Goal: Transaction & Acquisition: Purchase product/service

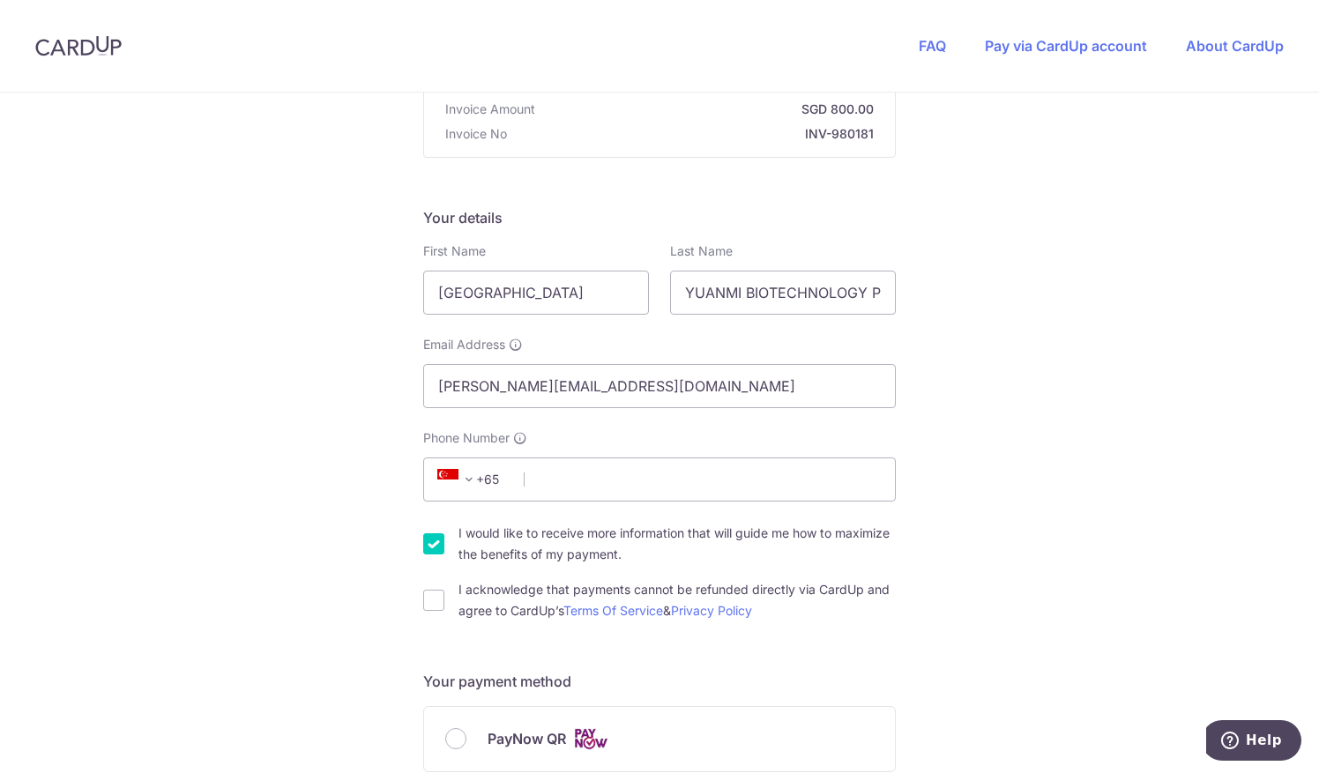
scroll to position [189, 0]
click at [643, 466] on input "Phone Number" at bounding box center [659, 478] width 473 height 44
type input "97531699"
click at [1000, 520] on div "You are paying ATLAS ACCOUNTING PTE. LTD. ATLAS ACCOUNTING PTE. LTD. uses CardU…" at bounding box center [659, 764] width 1319 height 1721
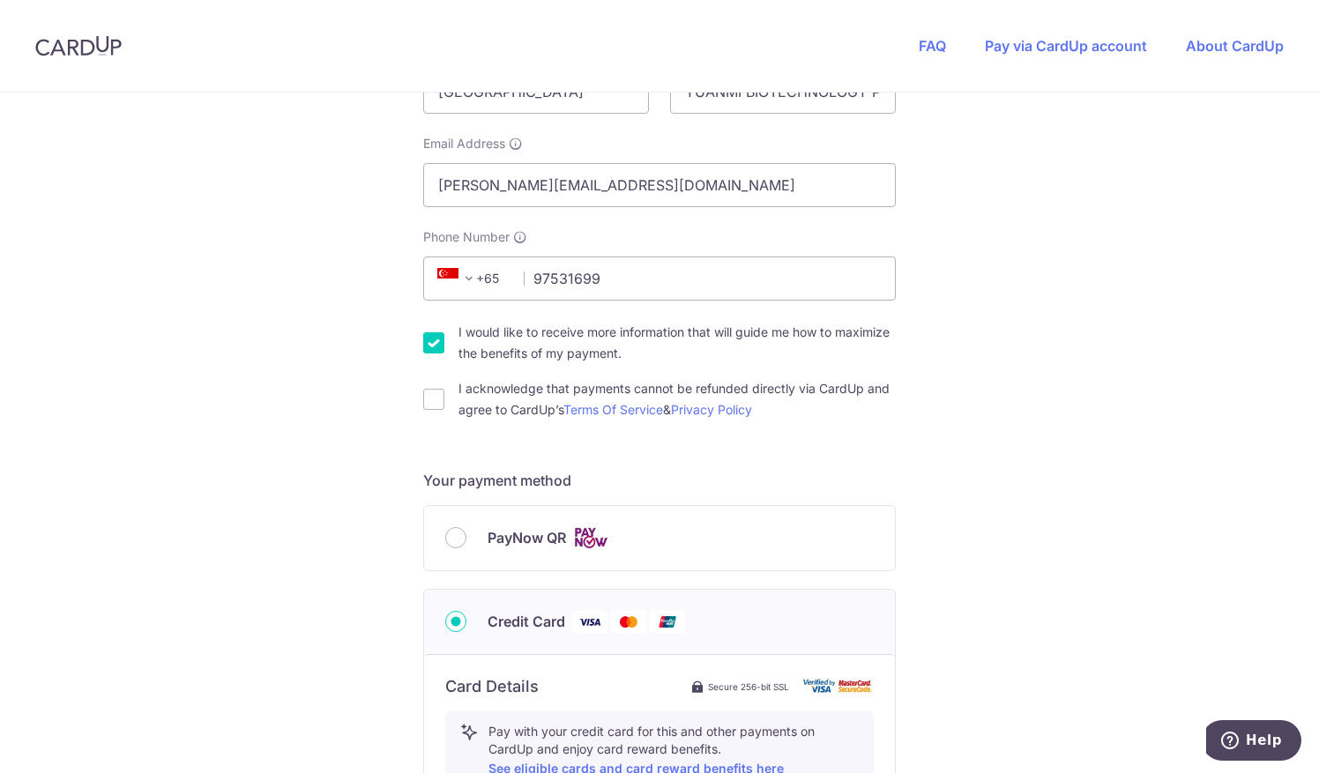
scroll to position [390, 0]
click at [434, 400] on input "I acknowledge that payments cannot be refunded directly via CardUp and agree to…" at bounding box center [433, 397] width 21 height 21
checkbox input "true"
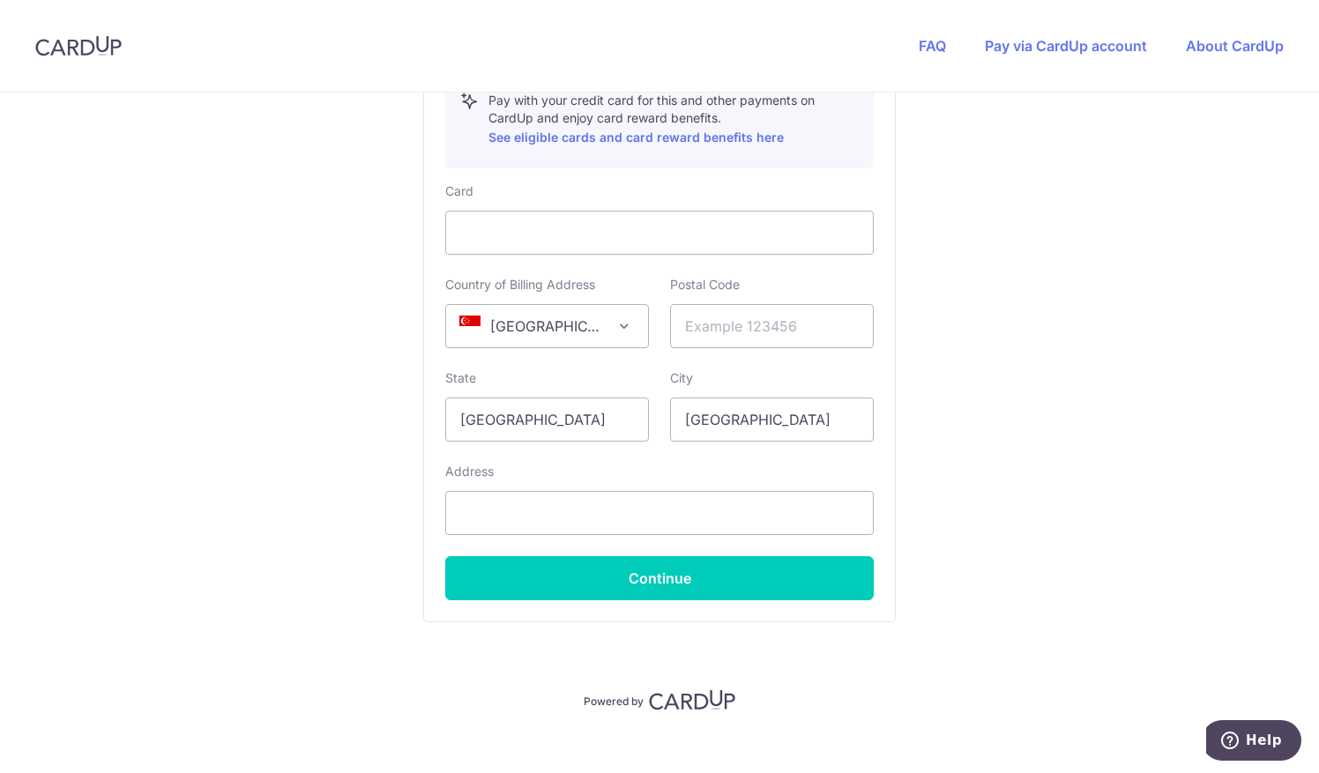
scroll to position [1035, 0]
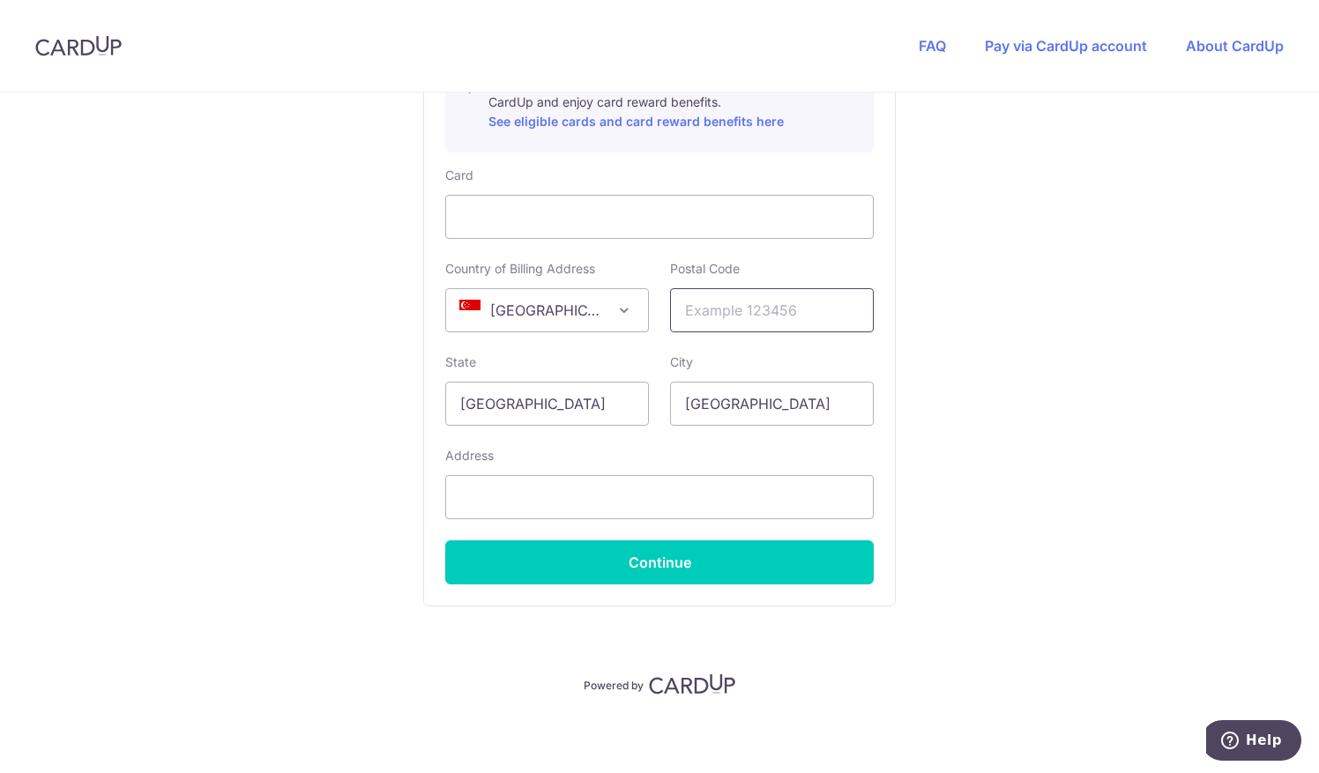
click at [758, 310] on input "text" at bounding box center [772, 310] width 204 height 44
type input "248745"
click at [791, 499] on input "text" at bounding box center [659, 497] width 429 height 44
type input "25 NATHAN ROAD"
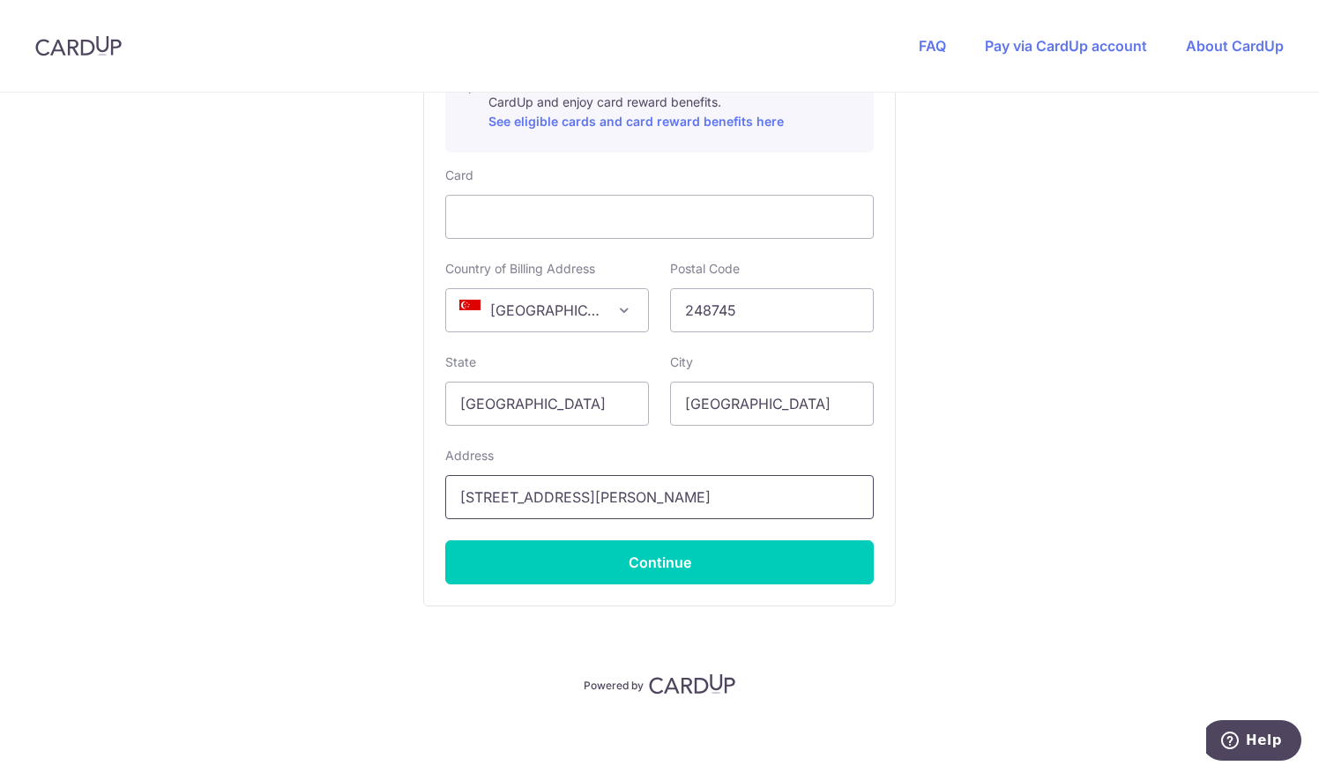
select select "65"
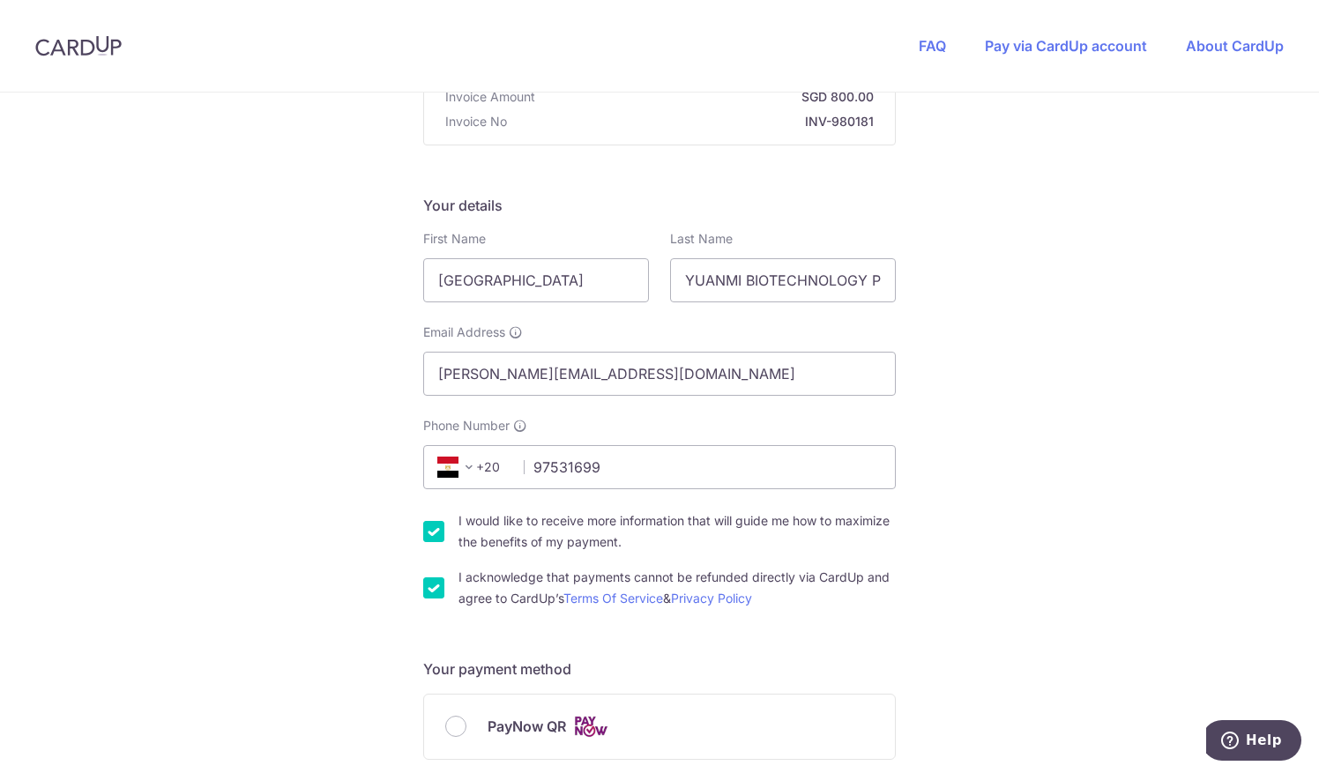
scroll to position [150, 0]
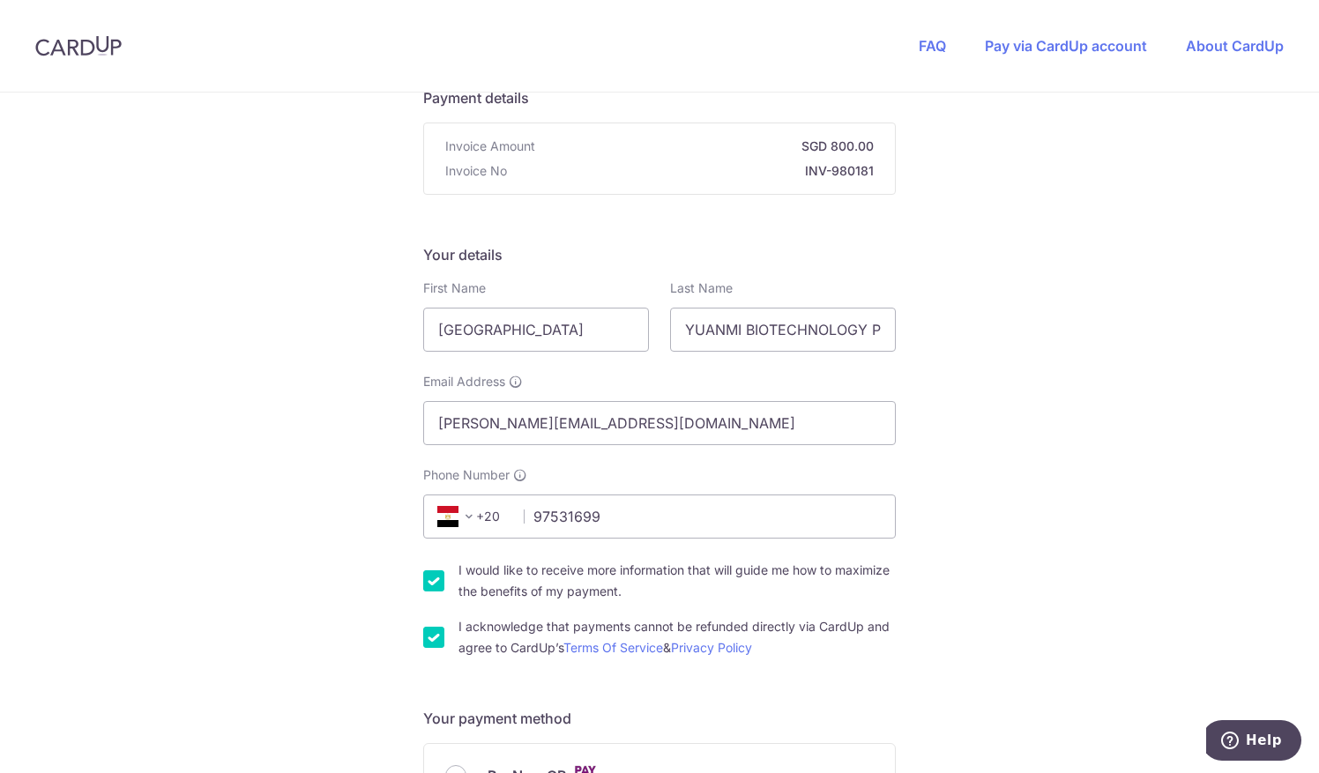
click at [497, 513] on span "+20" at bounding box center [471, 516] width 79 height 21
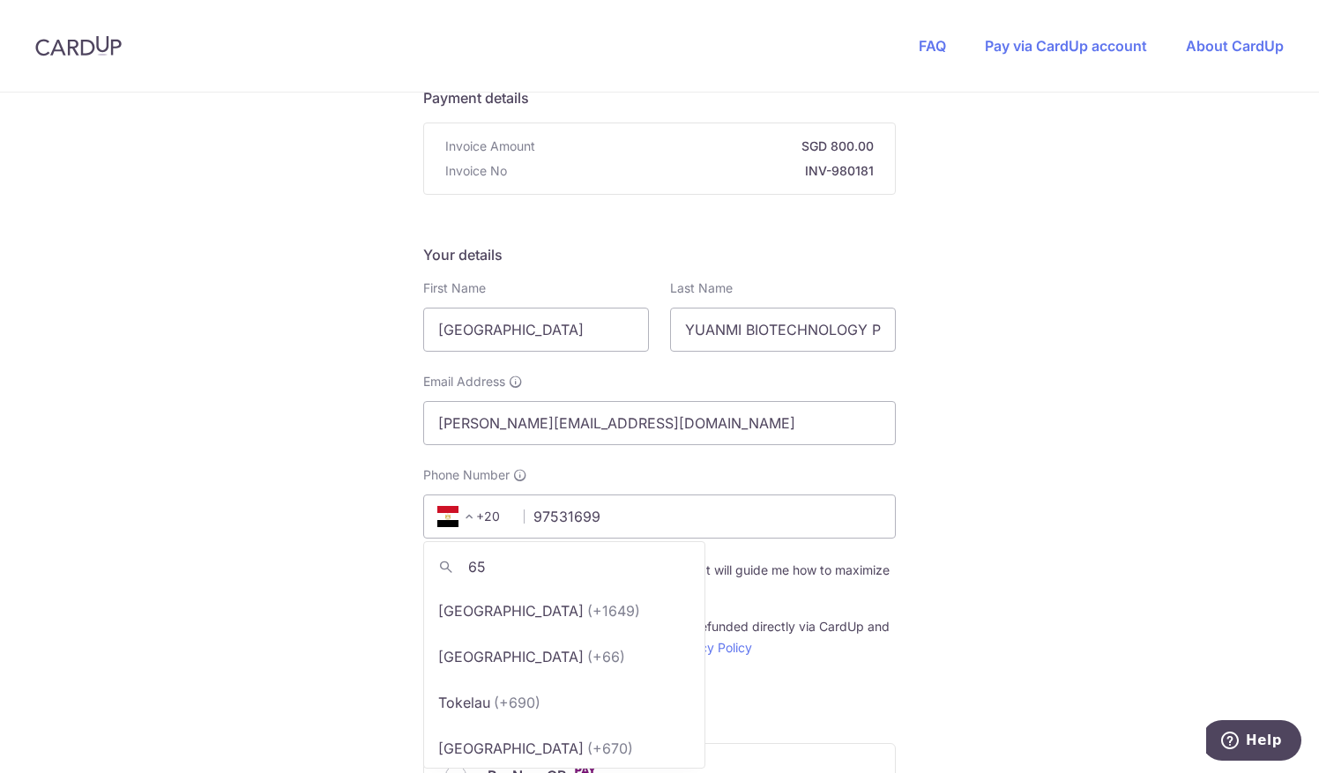
scroll to position [0, 0]
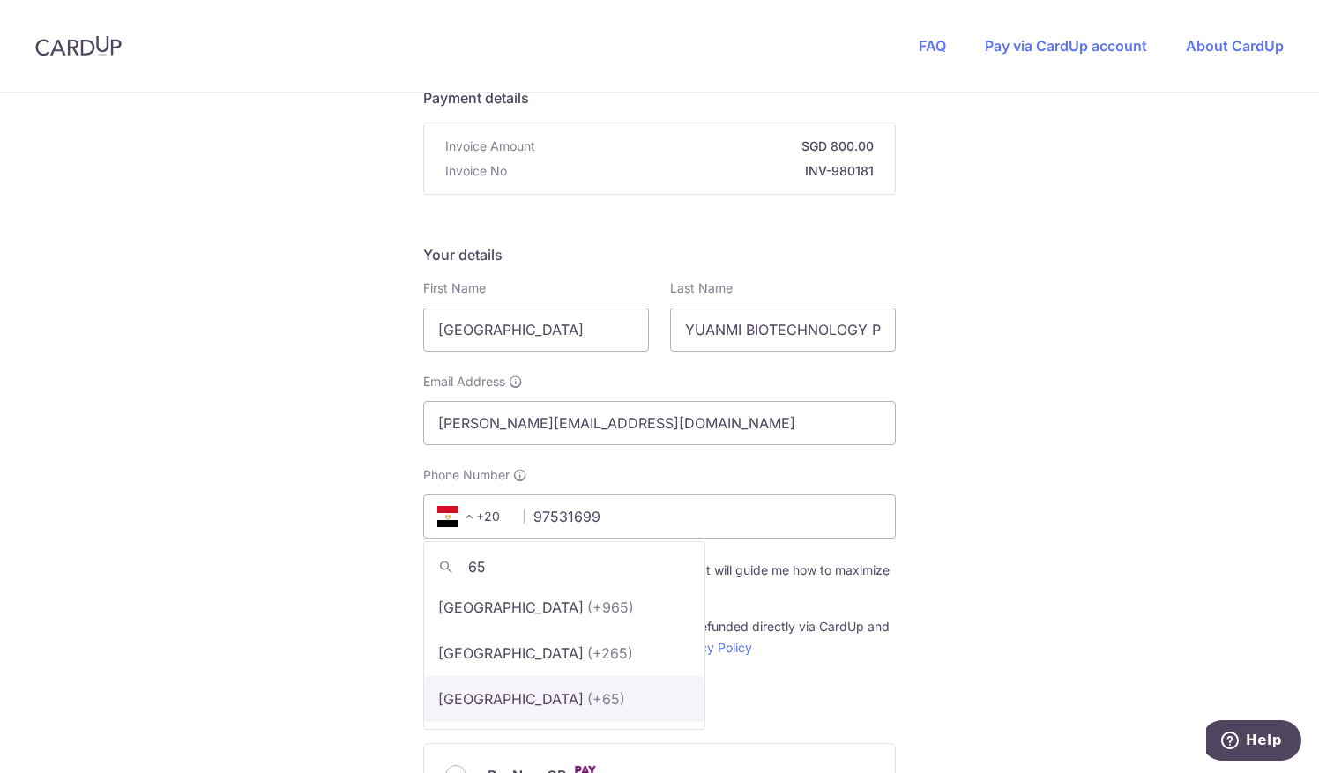
type input "65"
select select "199"
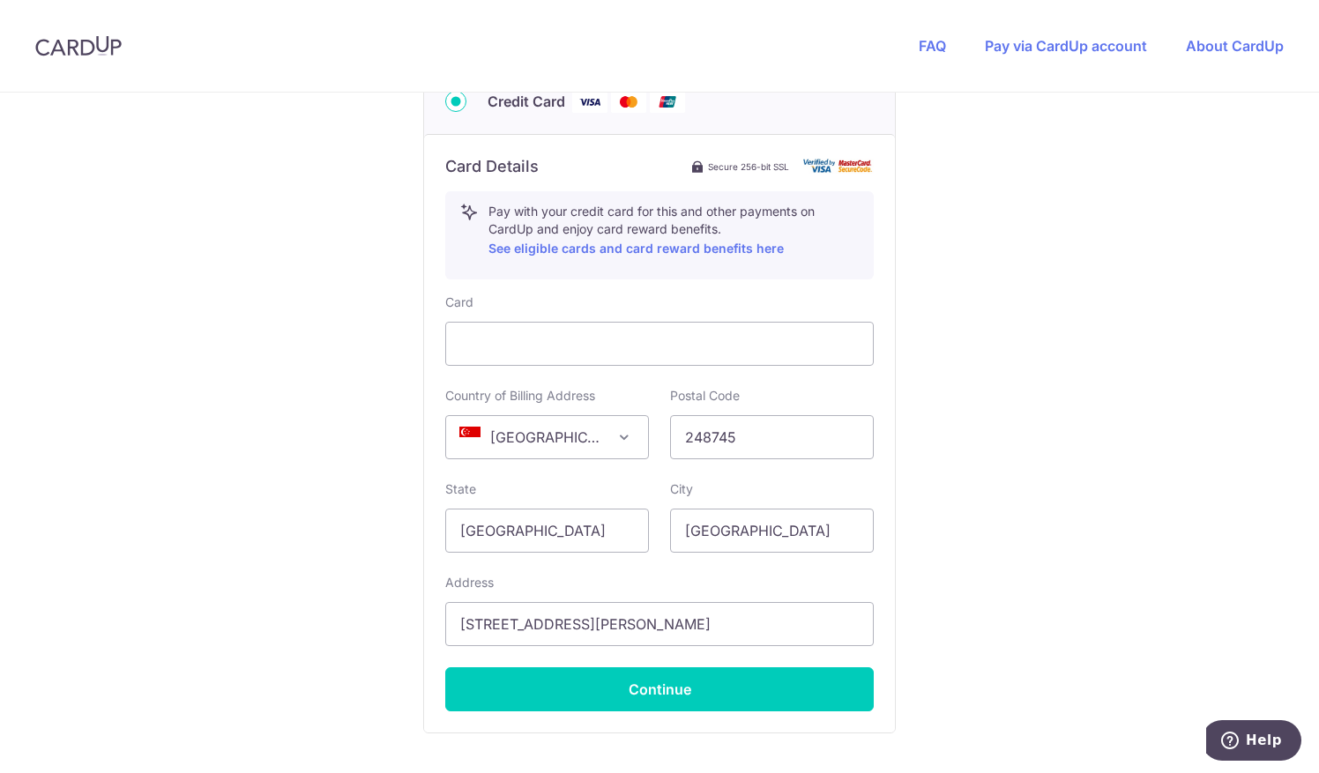
scroll to position [1035, 0]
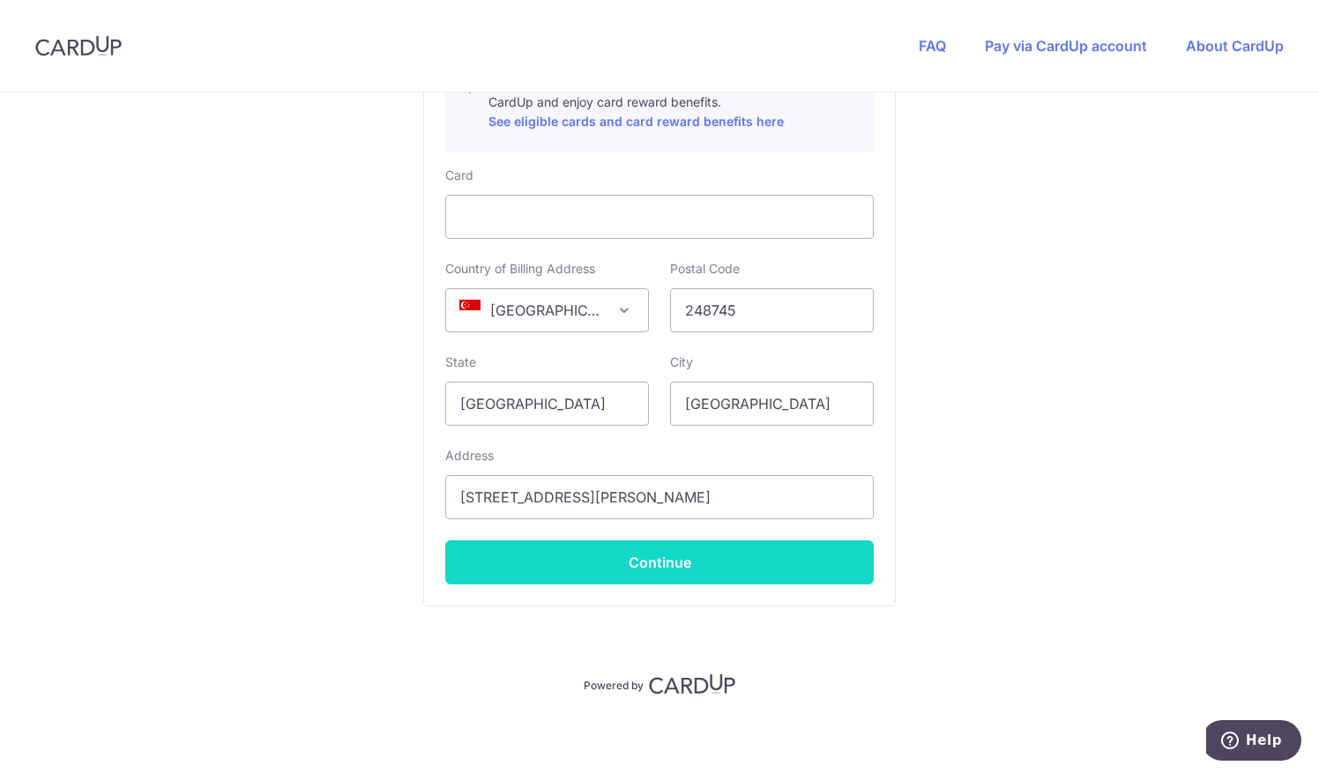
click at [636, 559] on button "Continue" at bounding box center [659, 563] width 429 height 44
type input "**** 1186"
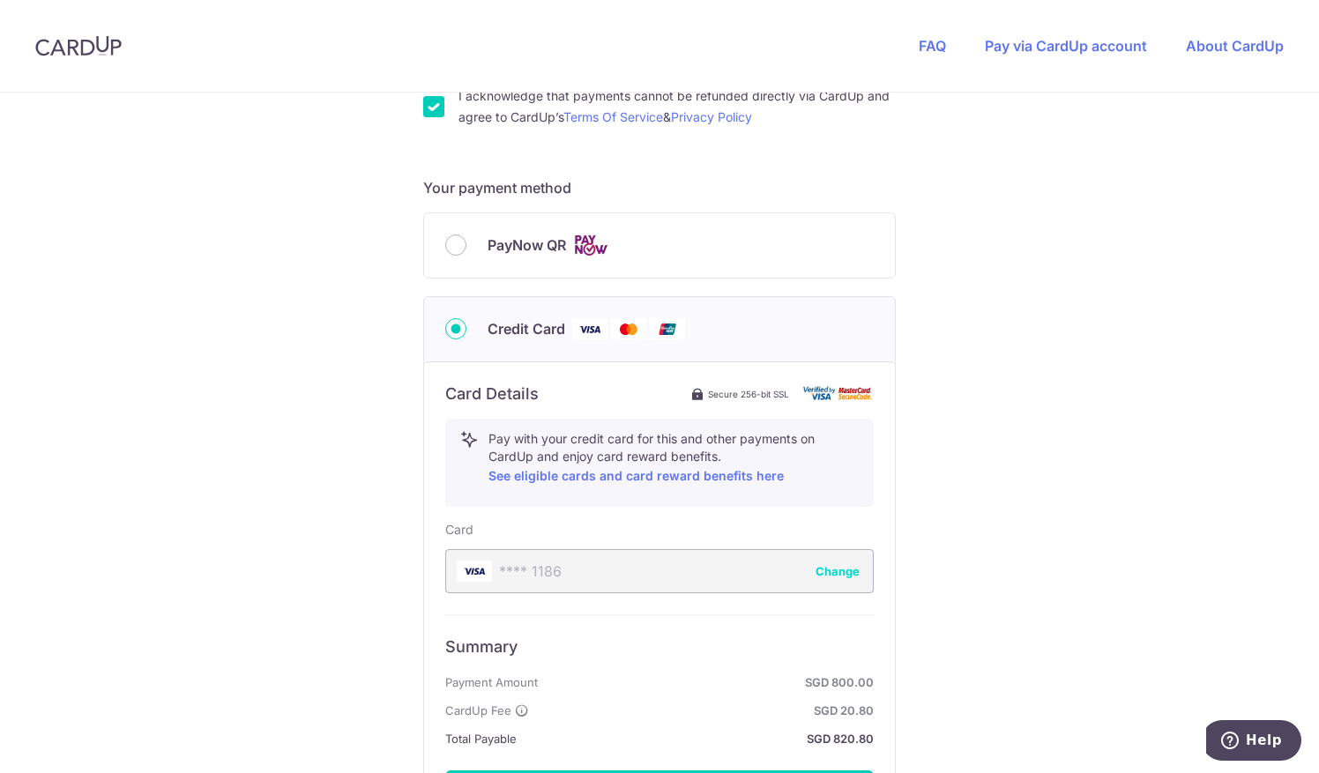
scroll to position [538, 0]
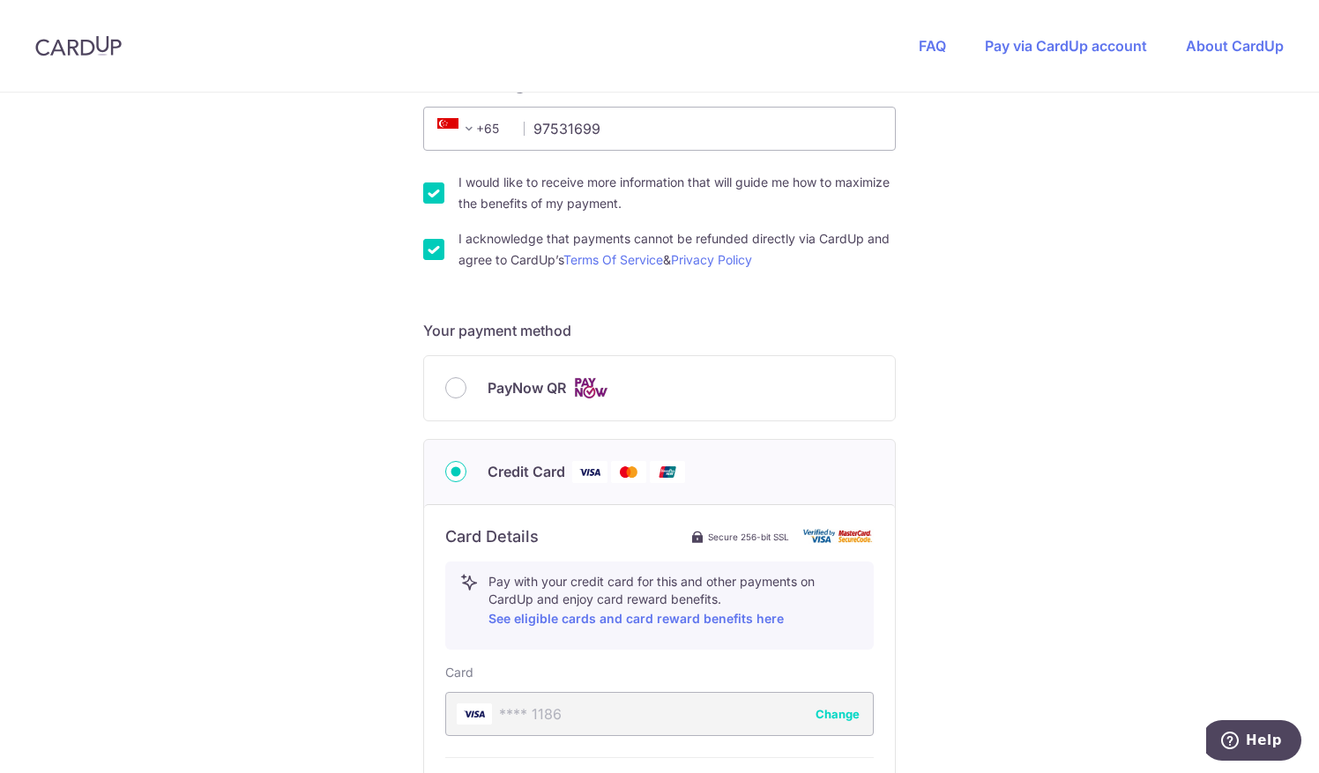
click at [429, 242] on input "I acknowledge that payments cannot be refunded directly via CardUp and agree to…" at bounding box center [433, 249] width 21 height 21
checkbox input "false"
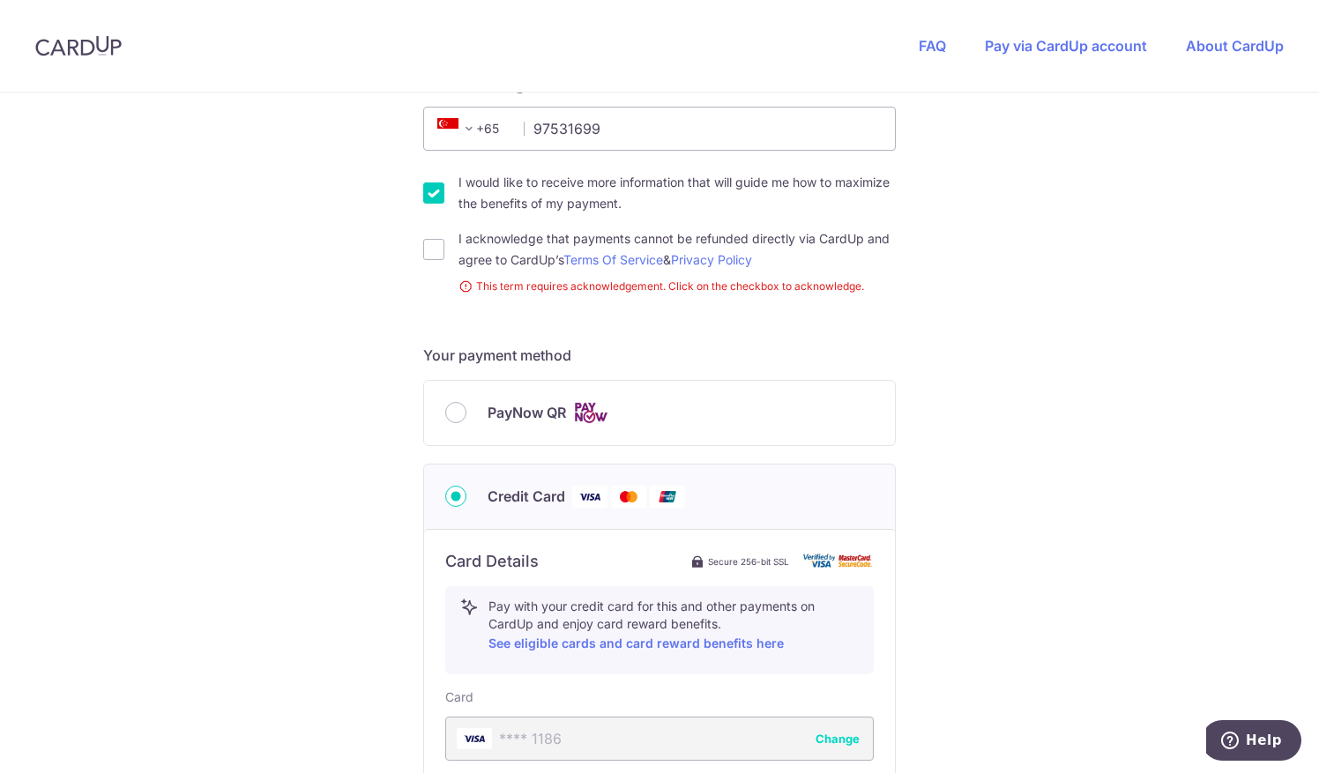
click at [432, 194] on input "I would like to receive more information that will guide me how to maximize the…" at bounding box center [433, 193] width 21 height 21
checkbox input "false"
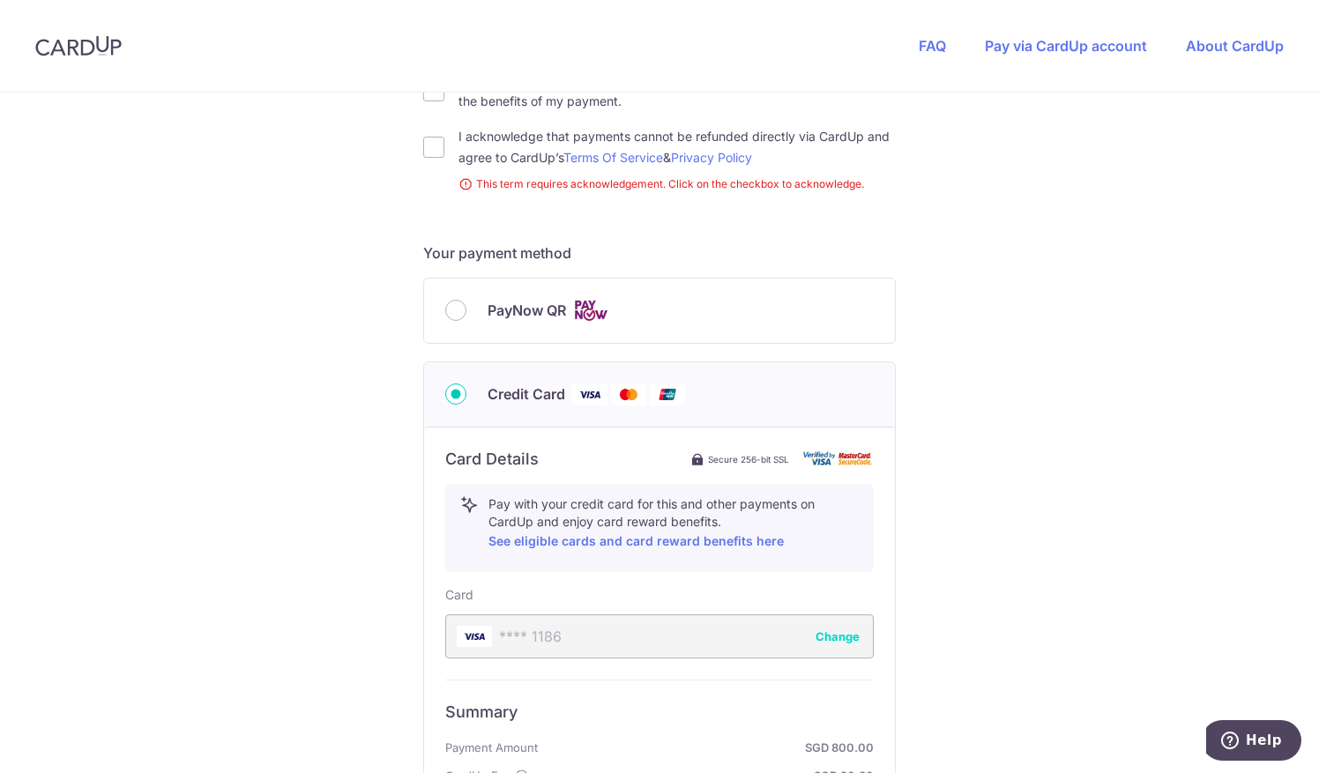
scroll to position [640, 0]
click at [829, 629] on button "Change" at bounding box center [838, 637] width 44 height 18
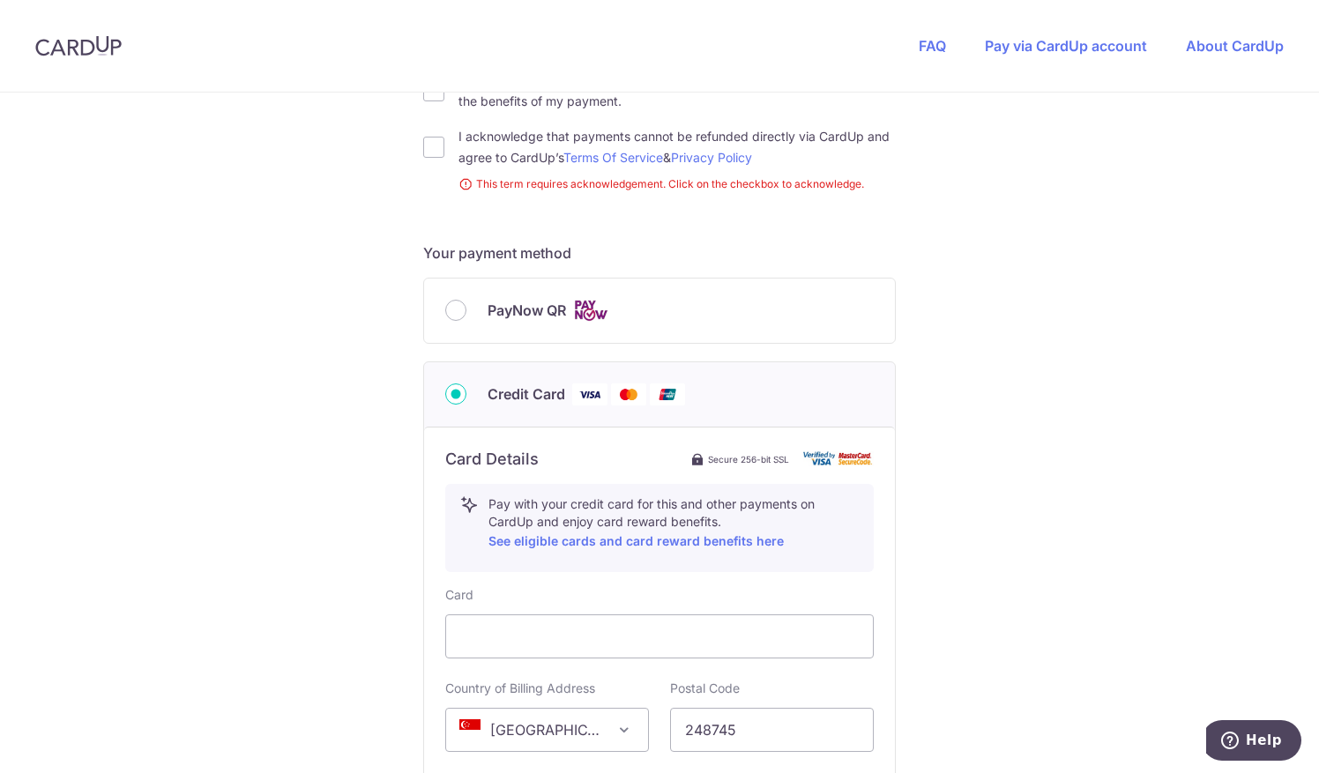
click at [459, 317] on div "PayNow QR" at bounding box center [659, 311] width 429 height 22
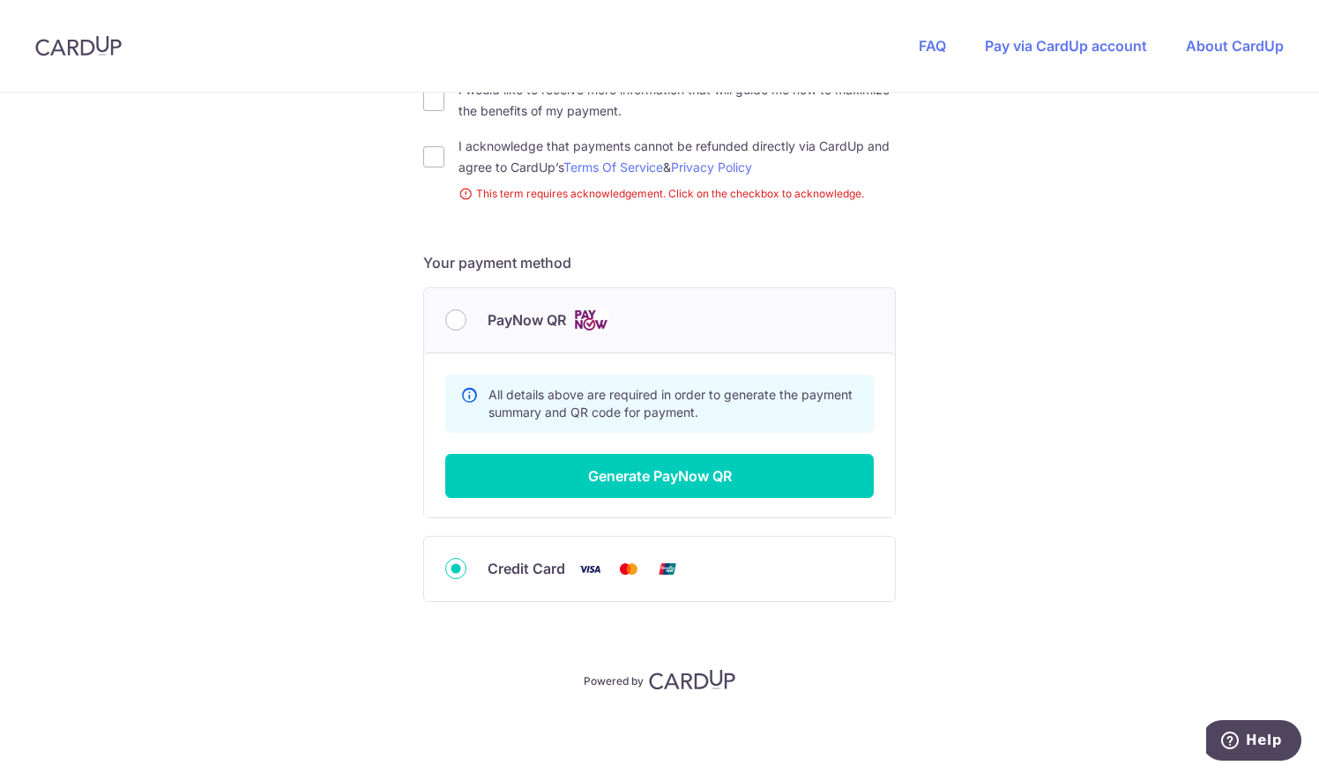
scroll to position [628, 0]
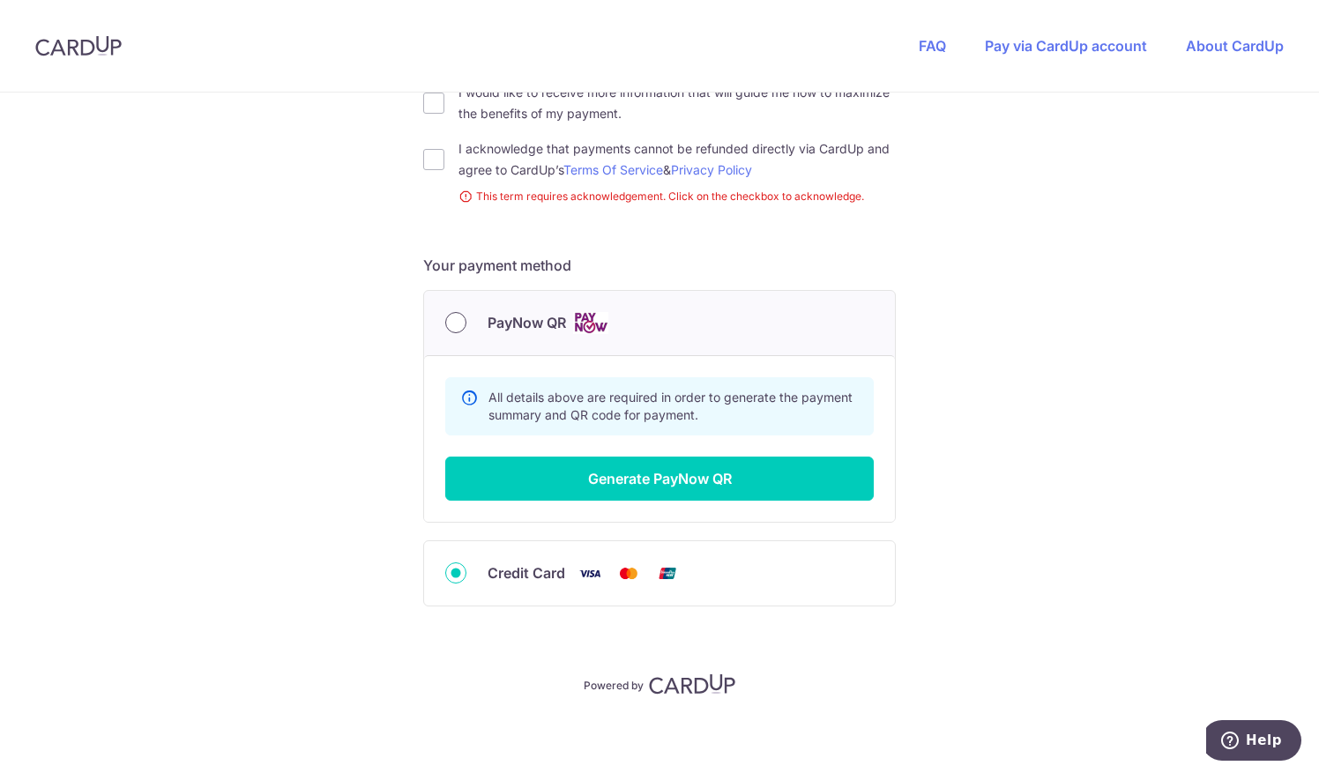
click at [459, 318] on input "PayNow QR" at bounding box center [455, 322] width 21 height 21
radio input "true"
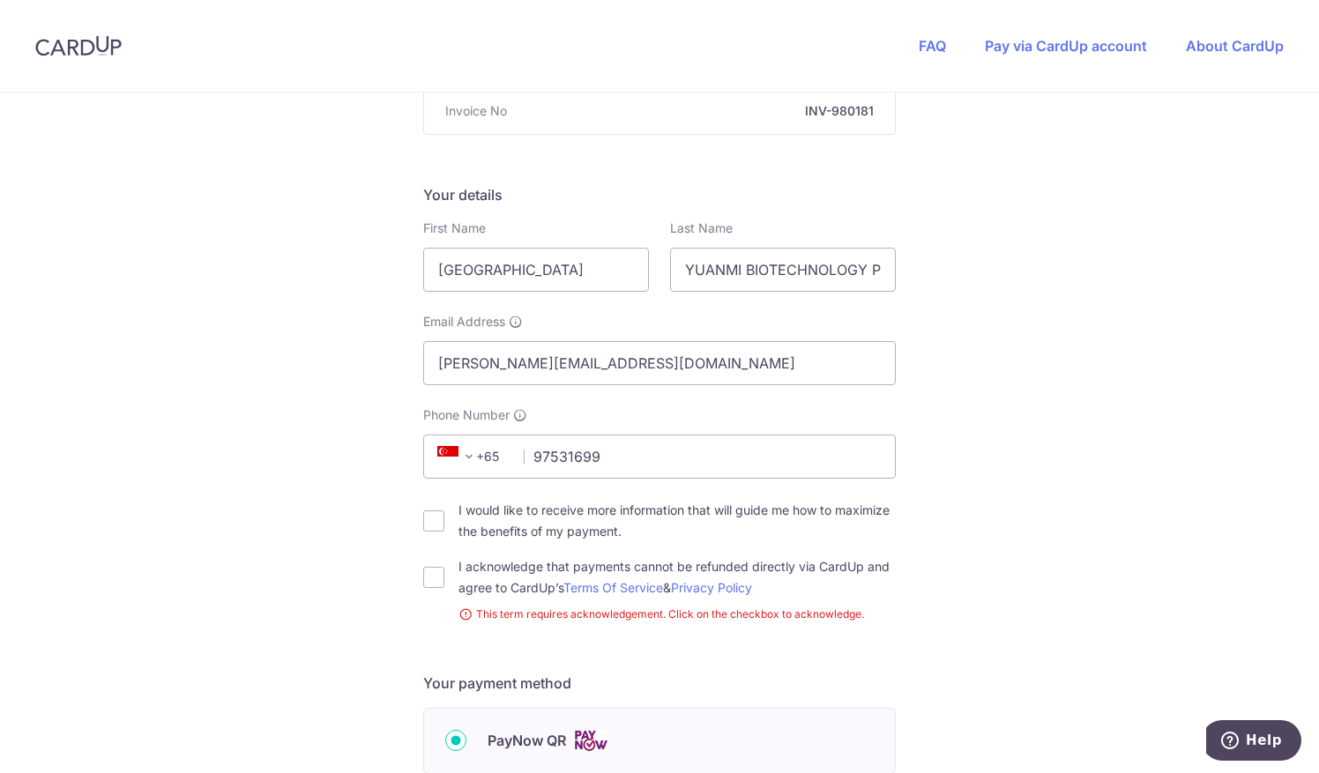
scroll to position [212, 0]
click at [437, 517] on input "I would like to receive more information that will guide me how to maximize the…" at bounding box center [433, 519] width 21 height 21
checkbox input "true"
click at [432, 573] on input "I acknowledge that payments cannot be refunded directly via CardUp and agree to…" at bounding box center [433, 575] width 21 height 21
checkbox input "true"
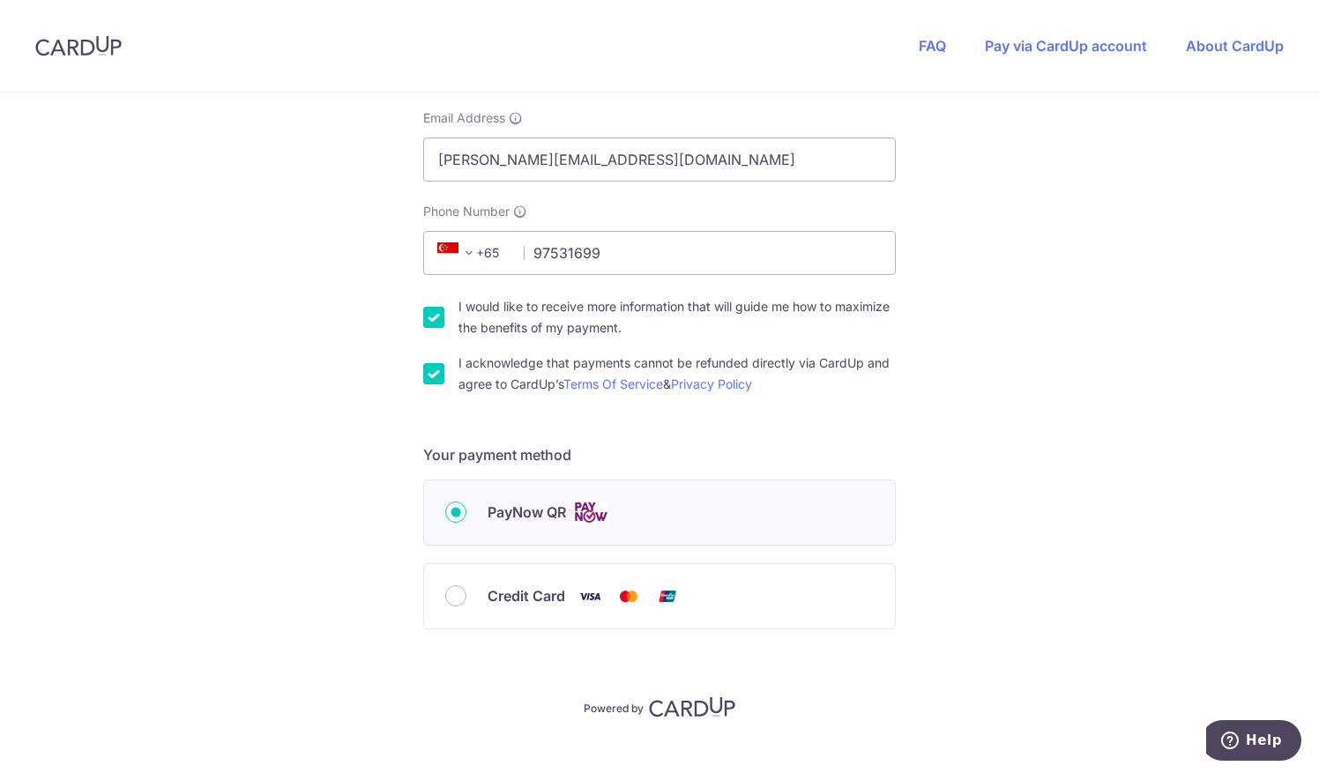
scroll to position [438, 0]
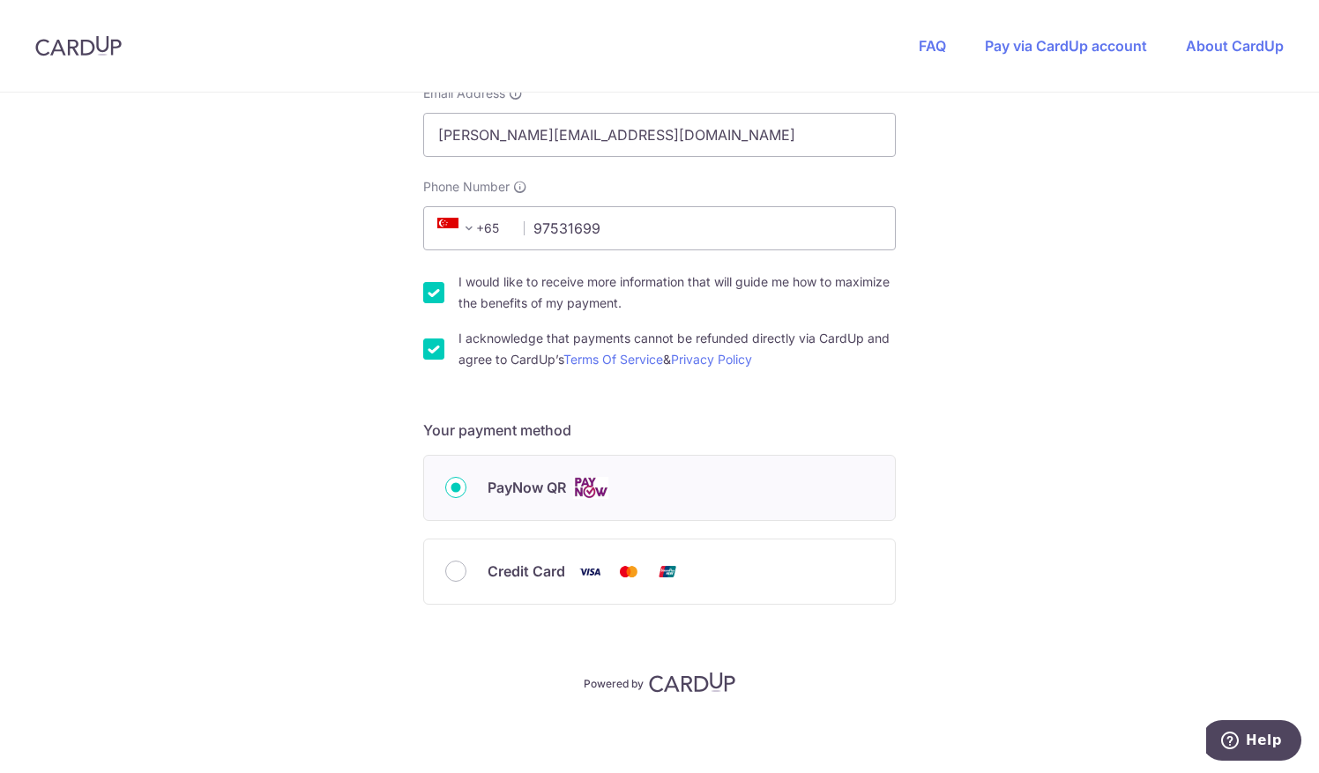
click at [722, 499] on div "PayNow QR" at bounding box center [659, 488] width 471 height 64
click at [695, 659] on form "Payment details Invoice Amount SGD 800.00 Invoice No INV-980181 Your details Fi…" at bounding box center [659, 235] width 473 height 873
click at [693, 683] on img at bounding box center [692, 682] width 86 height 21
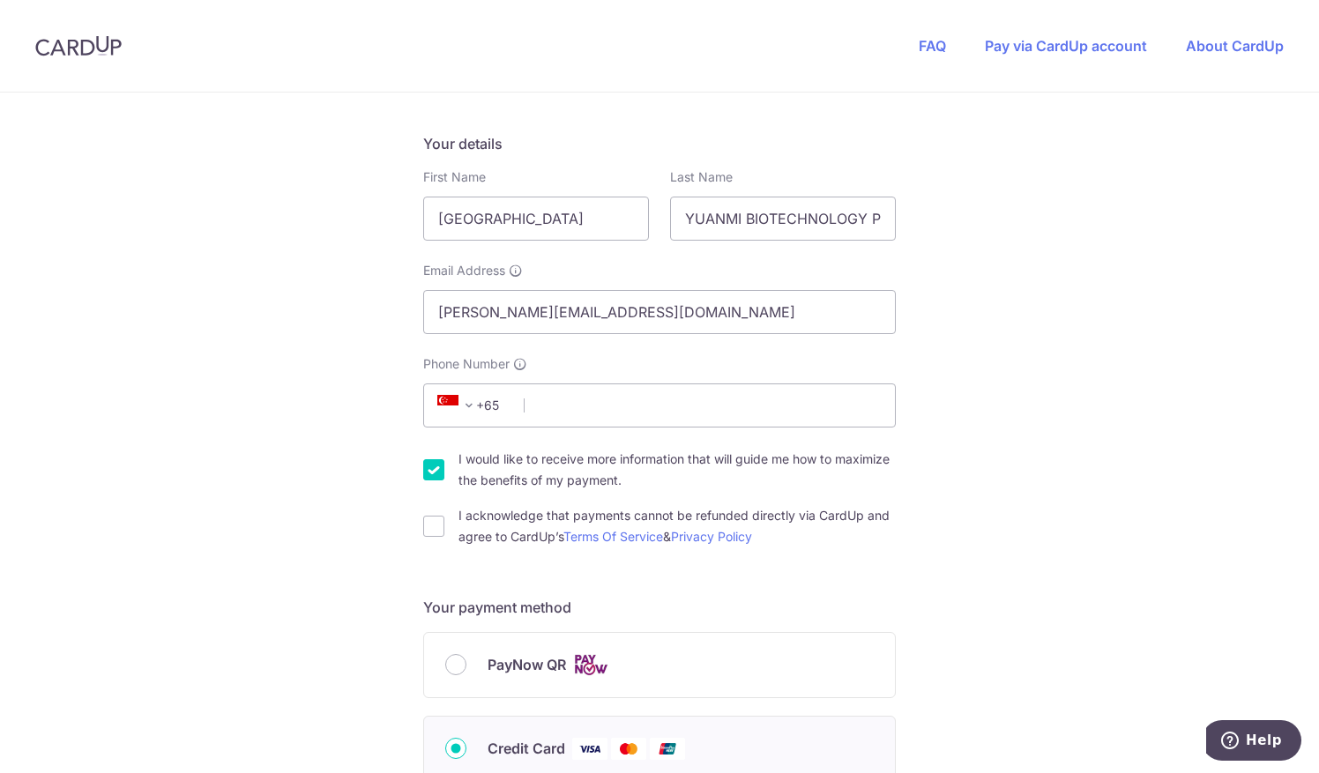
scroll to position [360, 0]
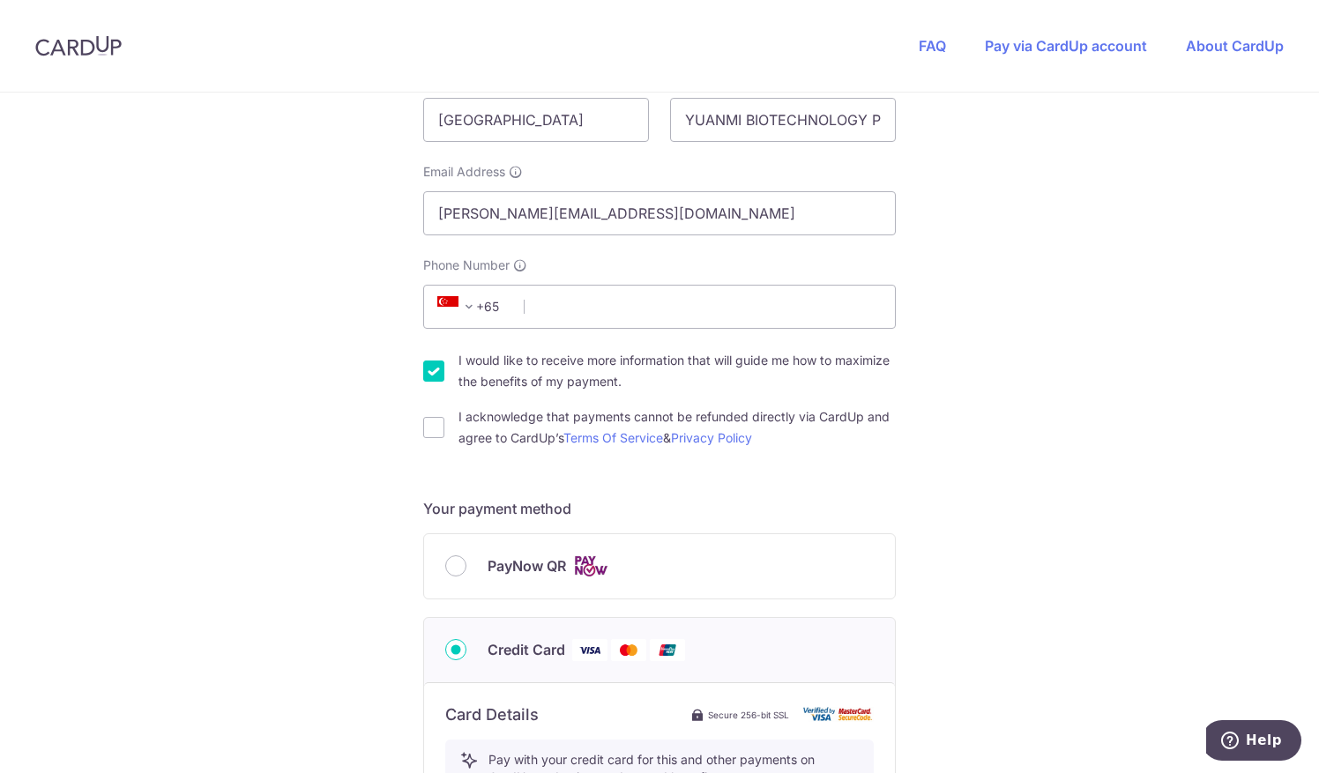
click at [476, 565] on div "PayNow QR" at bounding box center [659, 567] width 429 height 22
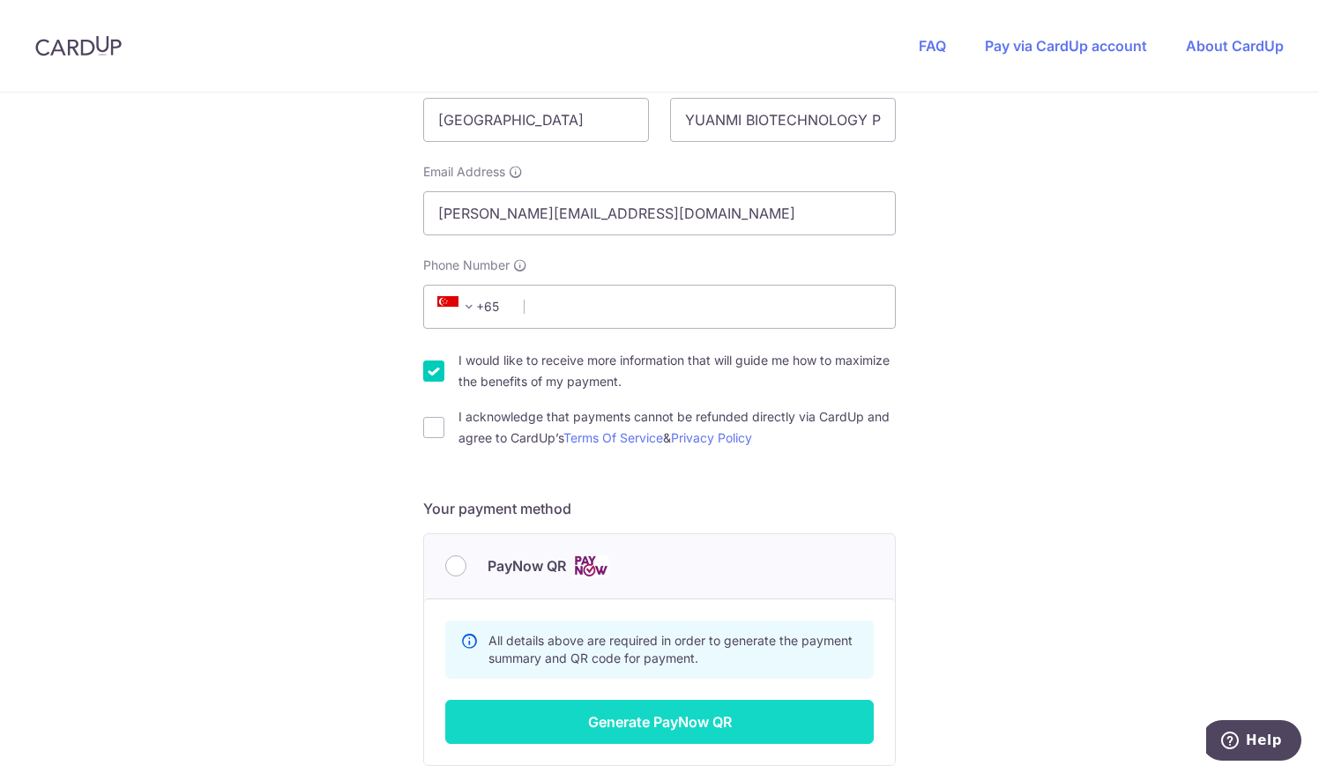
click at [611, 720] on button "Generate PayNow QR" at bounding box center [659, 722] width 429 height 44
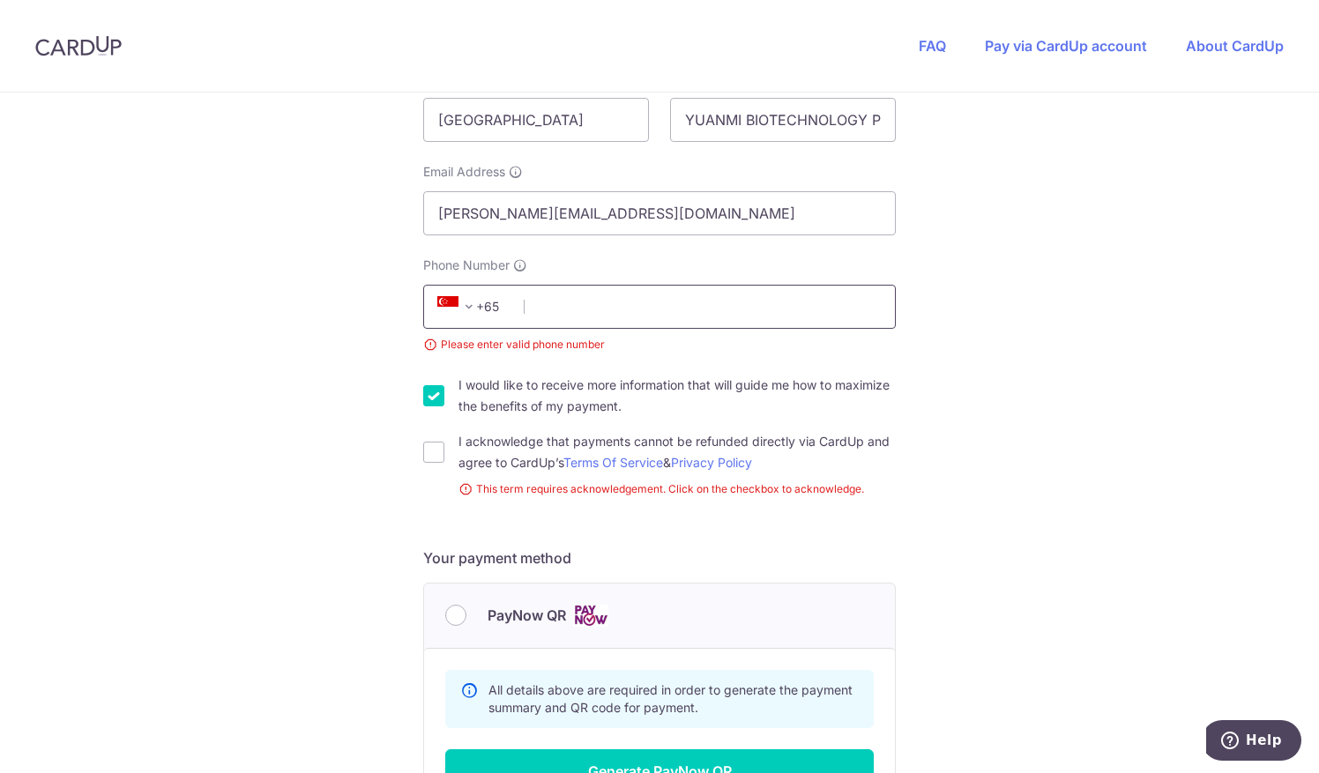
click at [716, 314] on input "Phone Number" at bounding box center [659, 307] width 473 height 44
type input "59797531699"
select select "65"
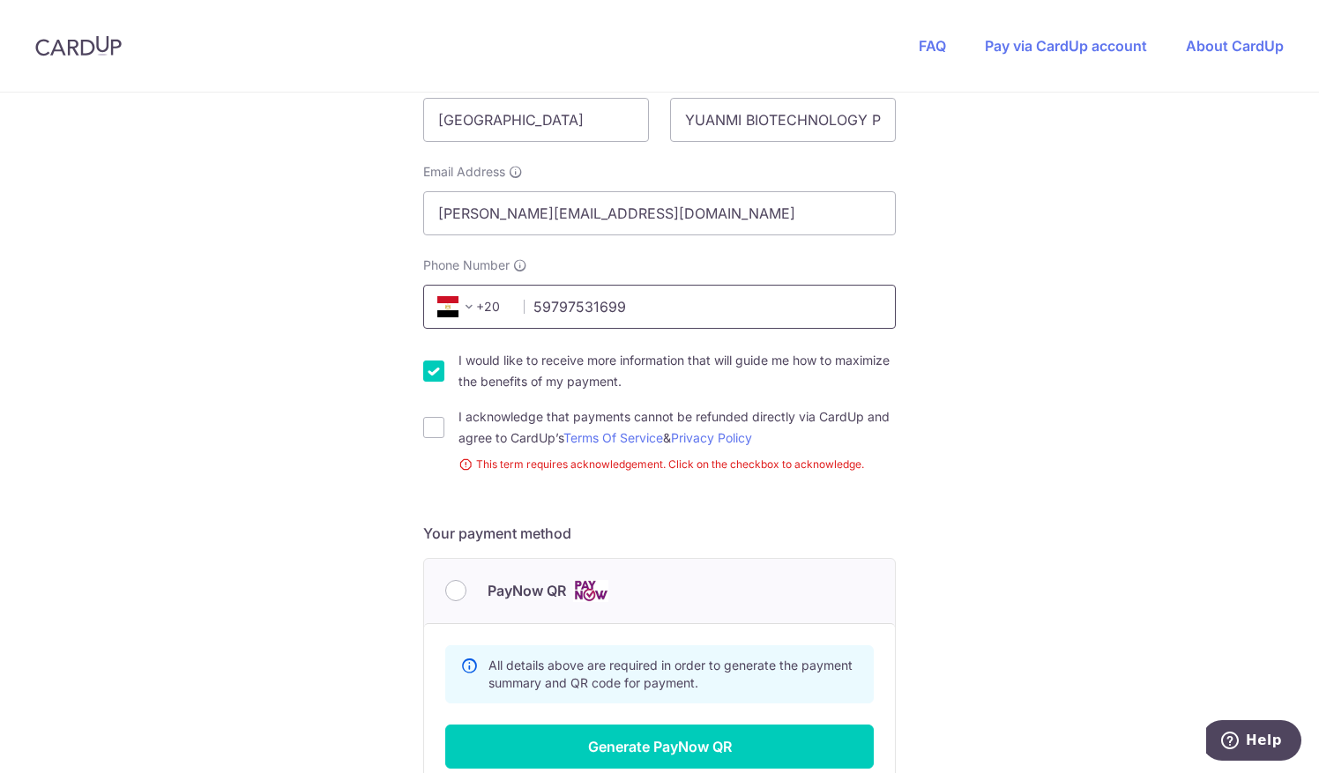
click at [636, 311] on input "59797531699" at bounding box center [659, 307] width 473 height 44
click at [482, 315] on span "+20" at bounding box center [471, 306] width 79 height 21
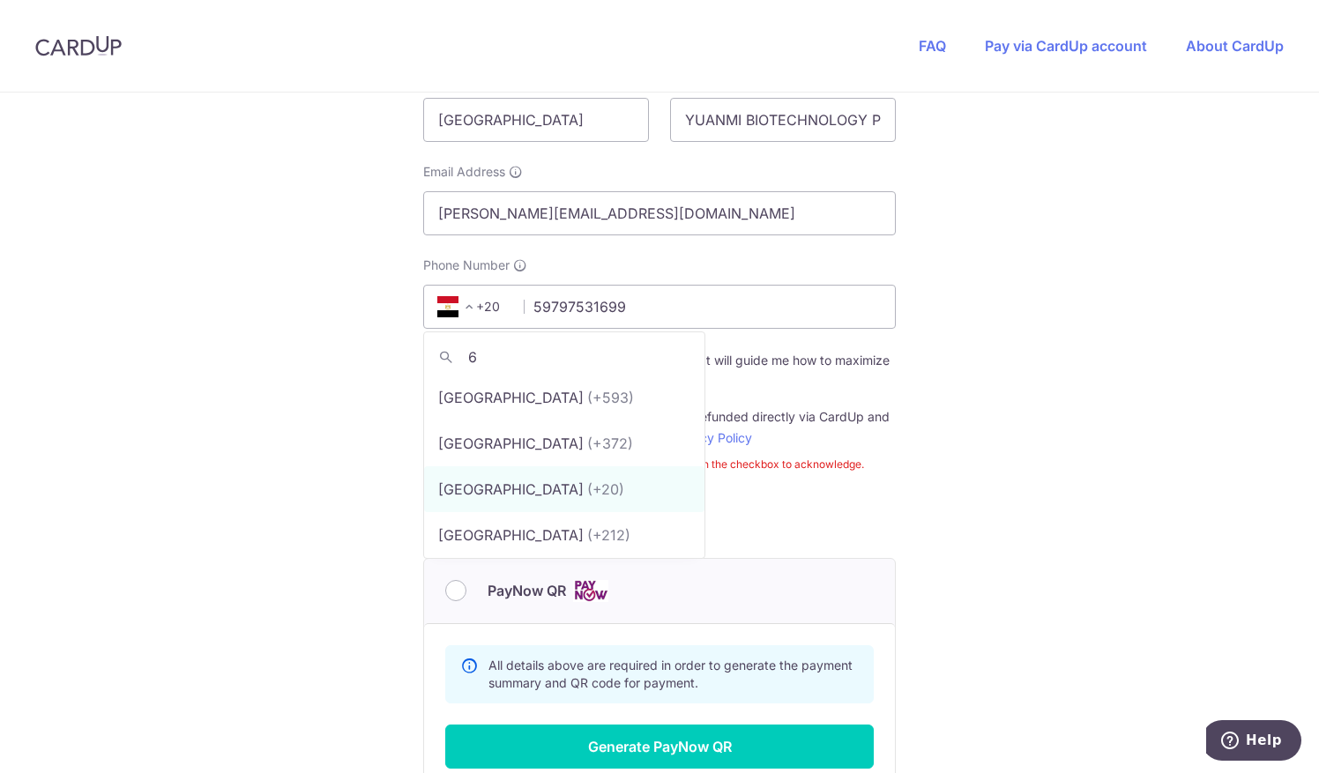
scroll to position [0, 0]
type input "65"
select select "199"
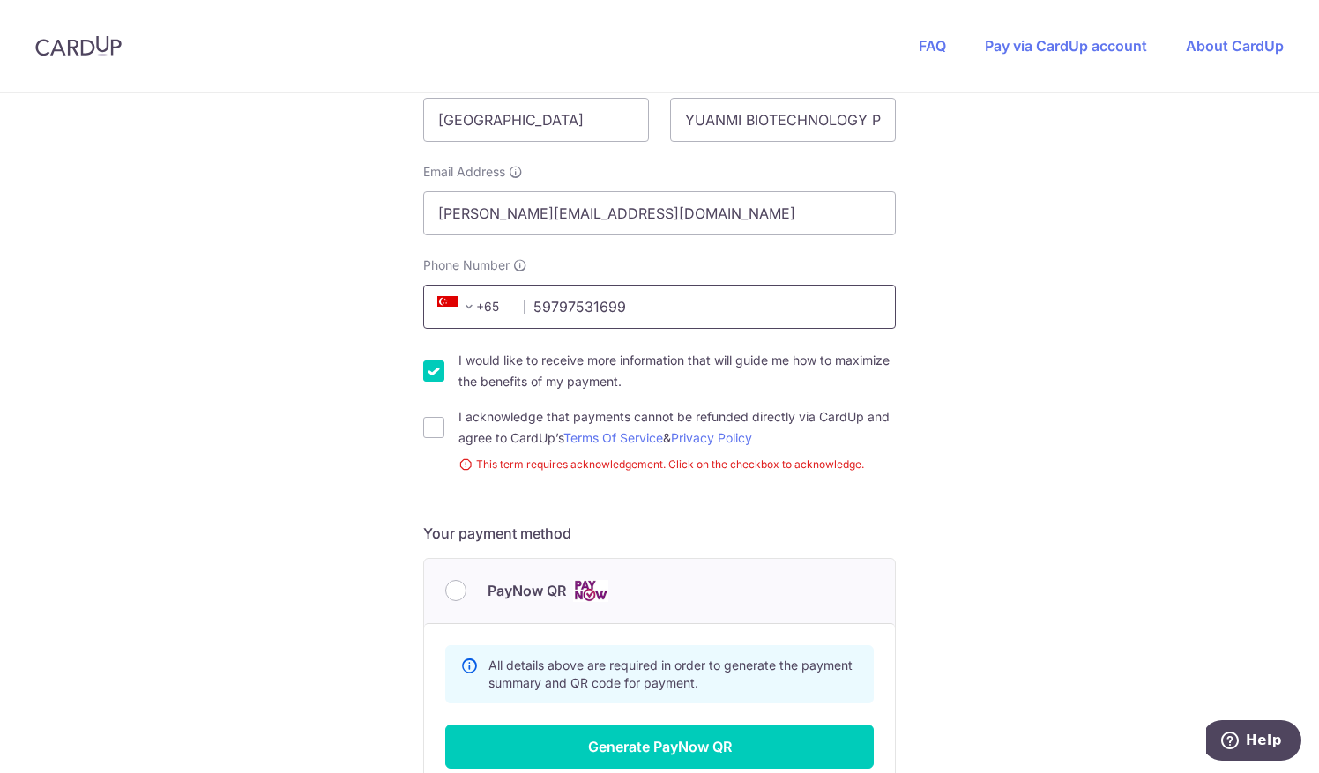
click at [538, 307] on input "59797531699" at bounding box center [659, 307] width 473 height 44
type input "9797531699"
click at [434, 429] on input "I acknowledge that payments cannot be refunded directly via CardUp and agree to…" at bounding box center [433, 427] width 21 height 21
checkbox input "true"
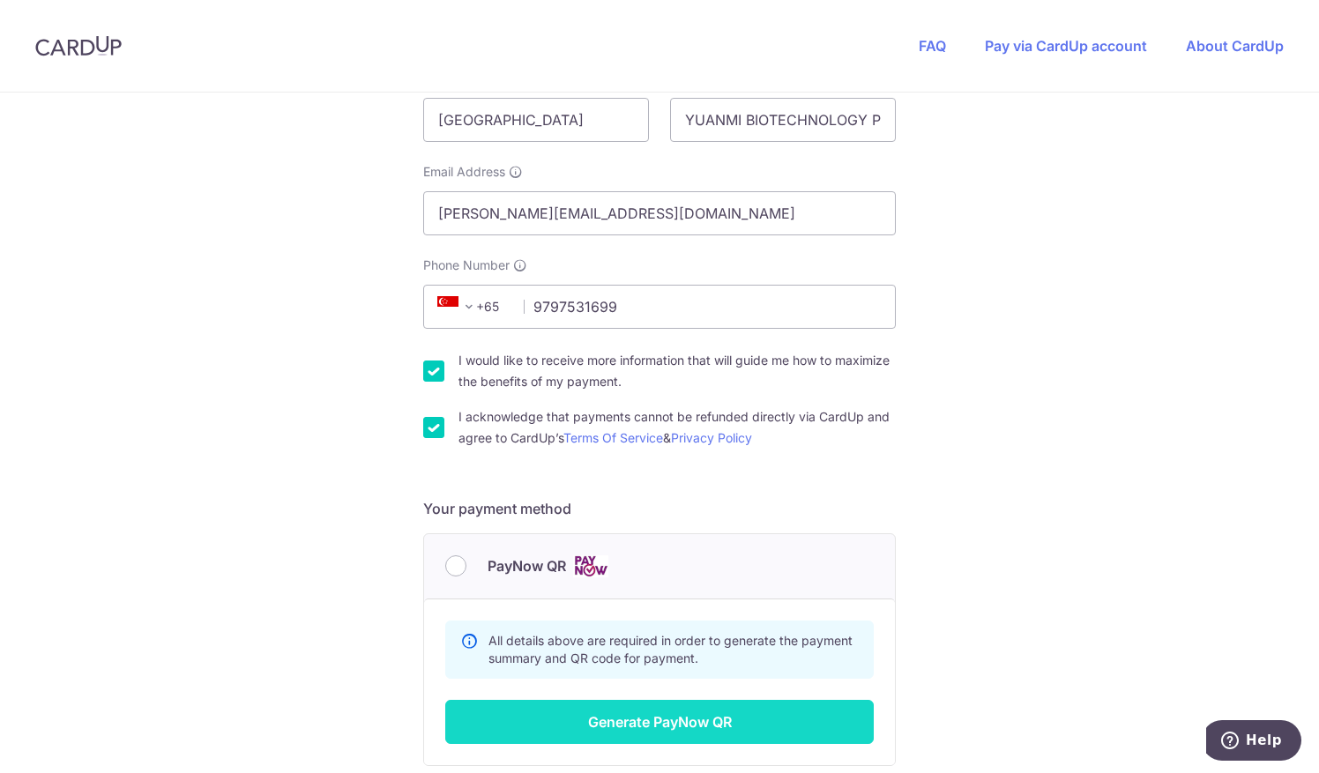
click at [638, 721] on button "Generate PayNow QR" at bounding box center [659, 722] width 429 height 44
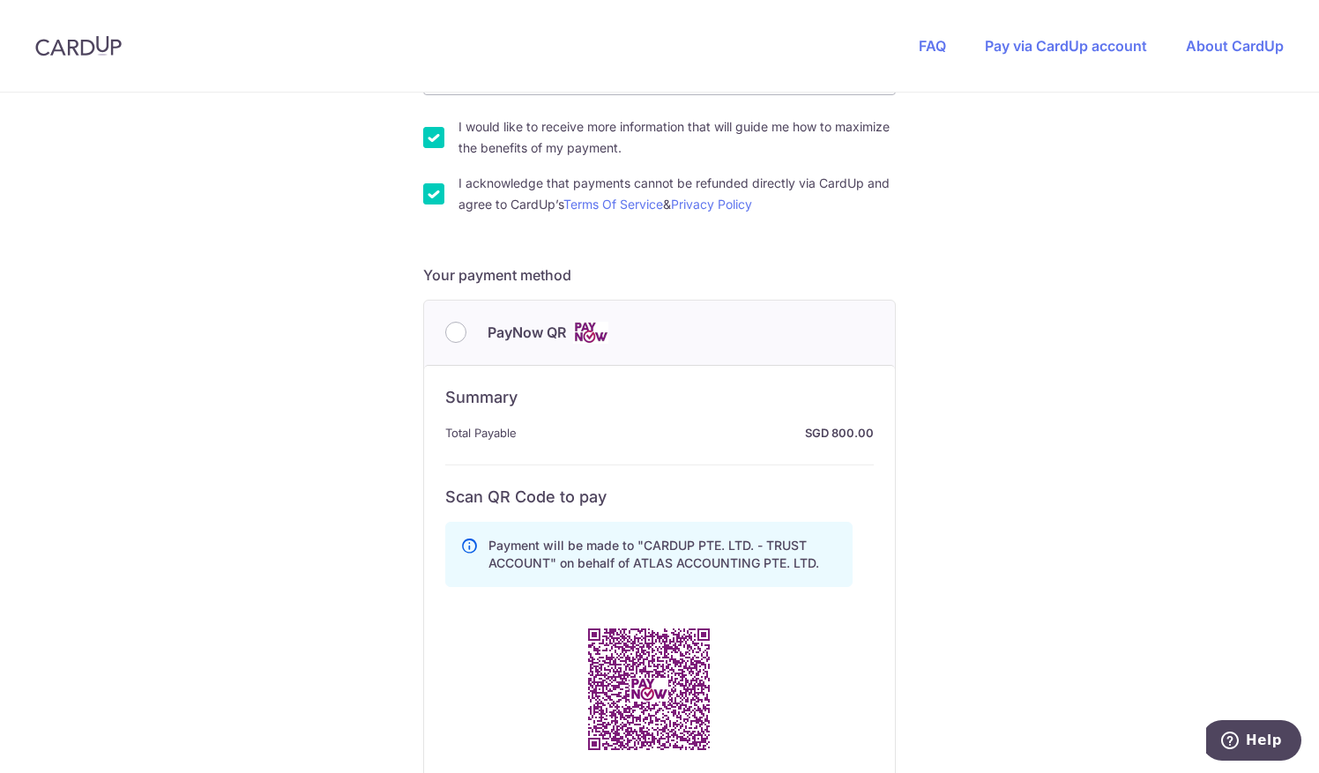
scroll to position [596, 0]
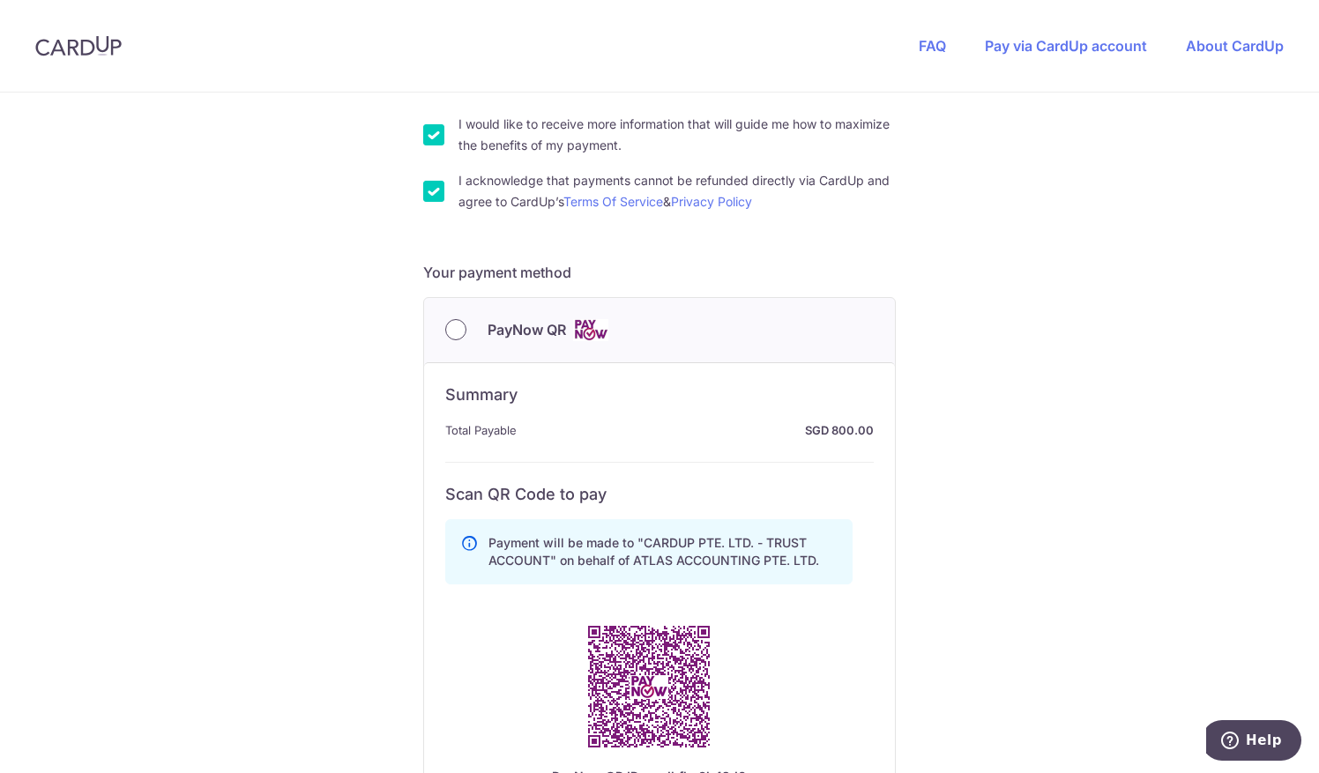
click at [453, 337] on input "PayNow QR" at bounding box center [455, 329] width 21 height 21
radio input "true"
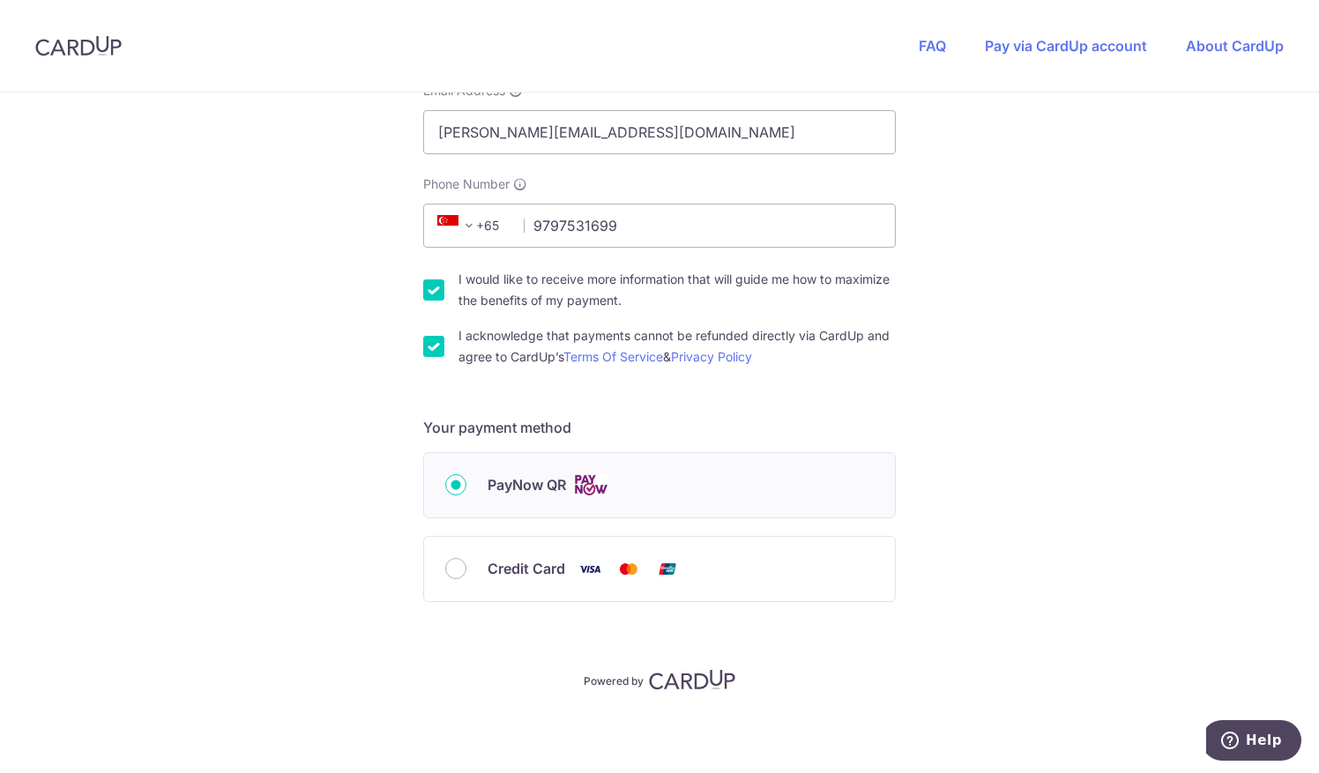
scroll to position [438, 0]
click at [593, 487] on img at bounding box center [590, 488] width 35 height 22
click at [467, 487] on input "PayNow QR" at bounding box center [455, 487] width 21 height 21
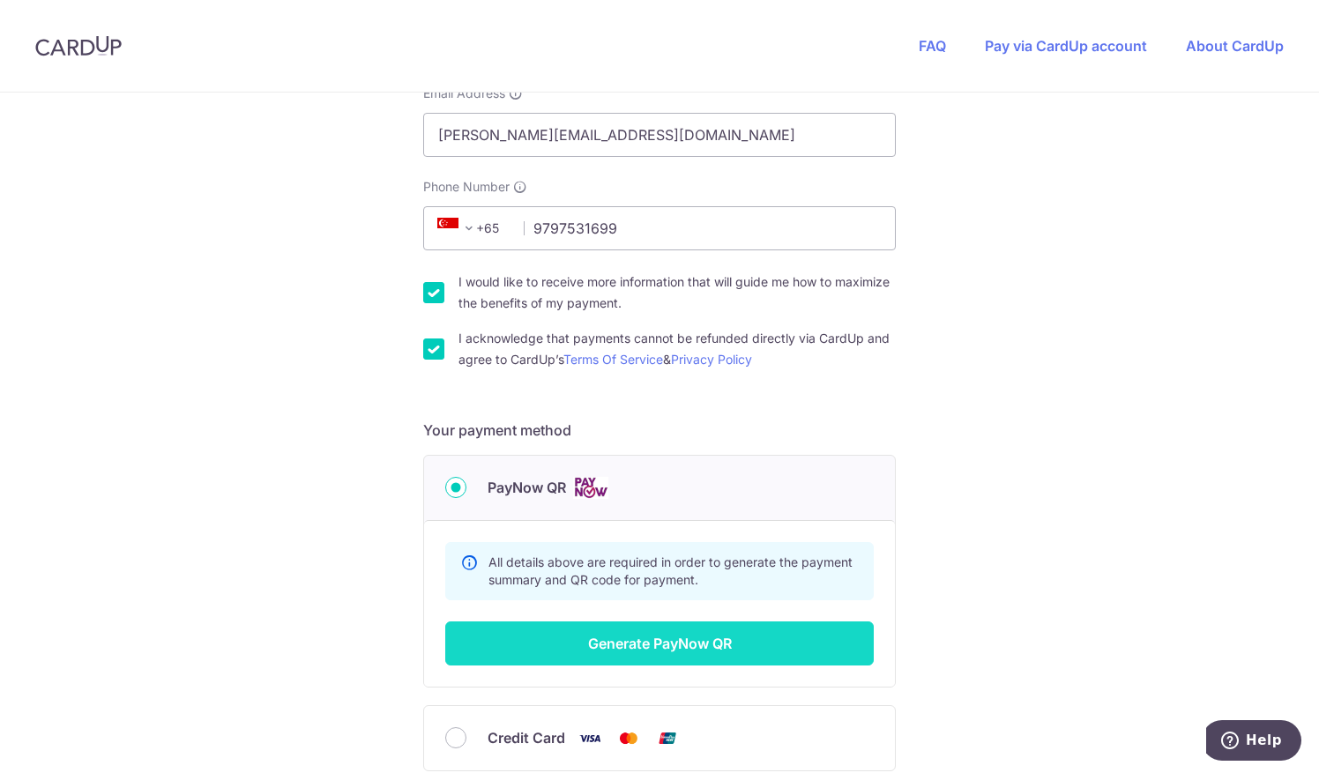
click at [638, 639] on button "Generate PayNow QR" at bounding box center [659, 644] width 429 height 44
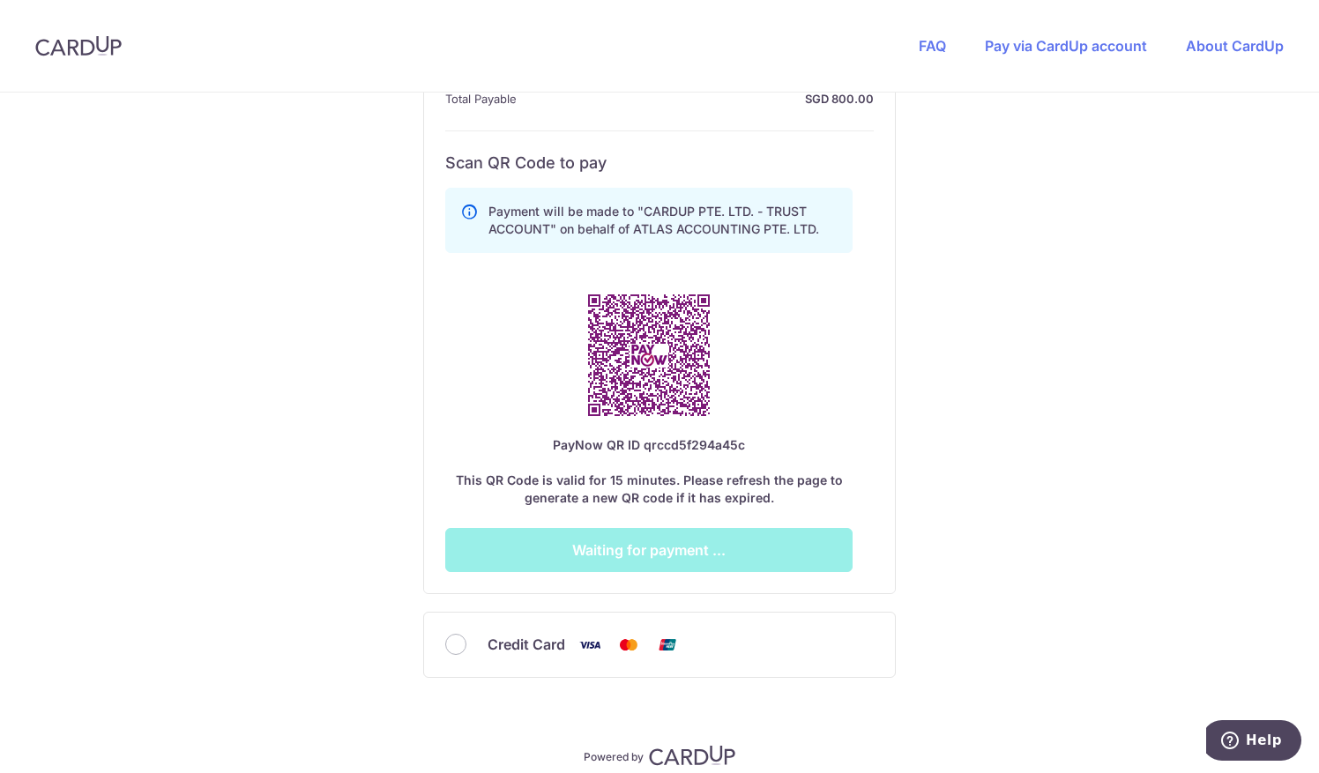
scroll to position [929, 0]
